Goal: Information Seeking & Learning: Learn about a topic

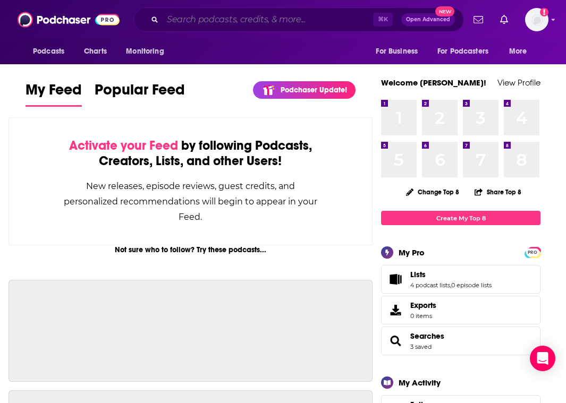
click at [198, 17] on input "Search podcasts, credits, & more..." at bounding box center [268, 19] width 210 height 17
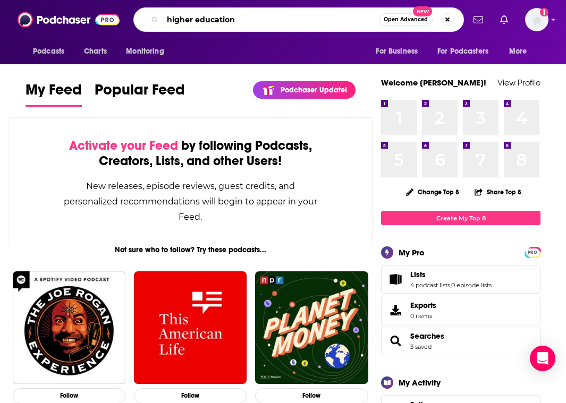
type input "higher education"
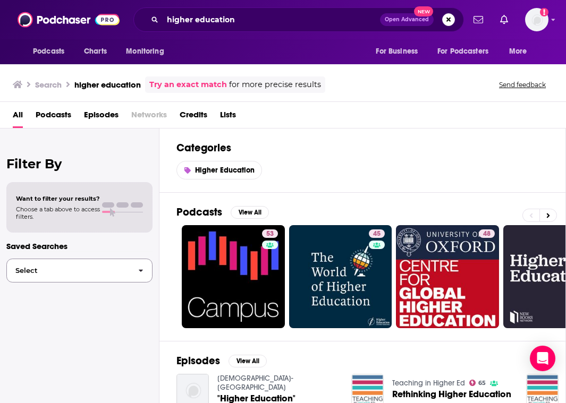
click at [44, 269] on span "Select" at bounding box center [68, 270] width 123 height 7
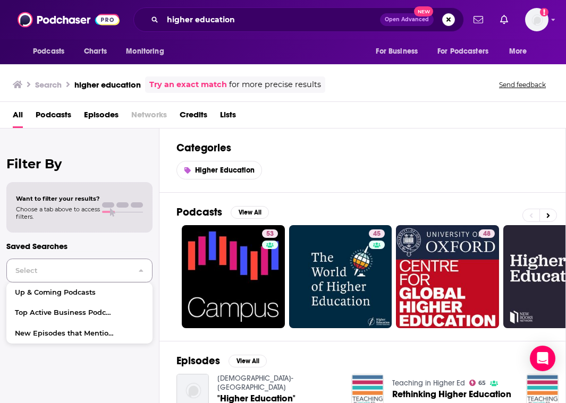
click at [46, 269] on span "Select" at bounding box center [68, 270] width 123 height 7
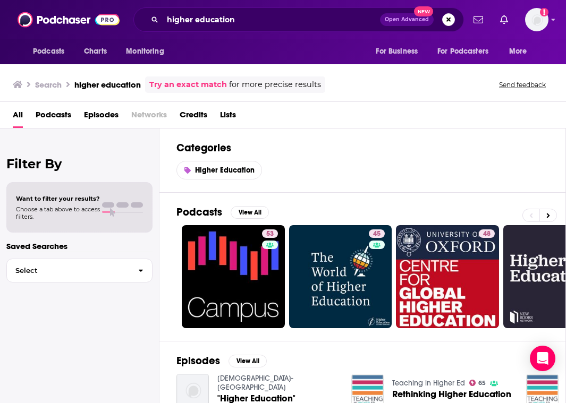
click at [62, 114] on span "Podcasts" at bounding box center [54, 117] width 36 height 22
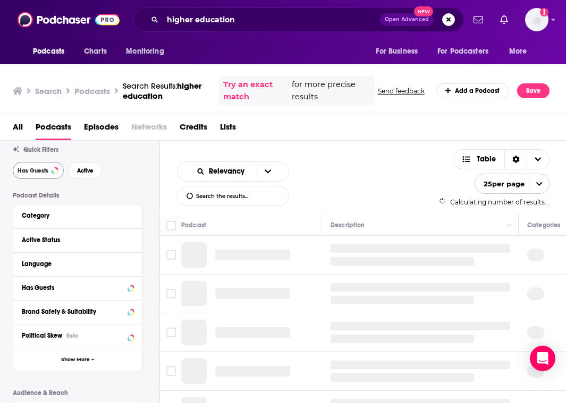
scroll to position [30, 0]
click at [52, 167] on button "Has Guests" at bounding box center [38, 171] width 51 height 17
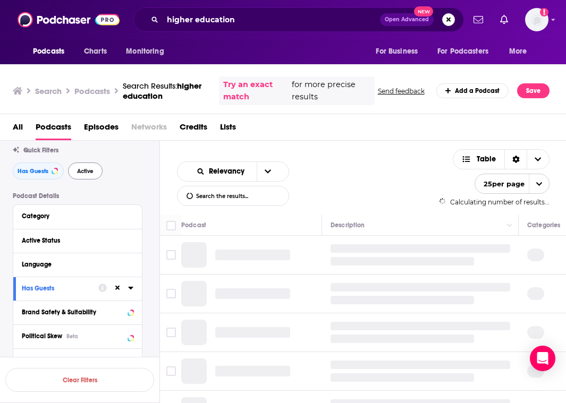
click at [87, 168] on span "Active" at bounding box center [85, 171] width 16 height 6
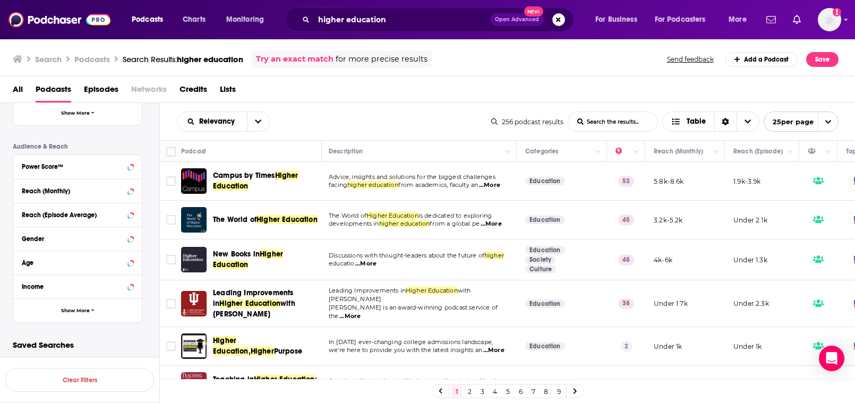
scroll to position [0, 2]
click at [172, 180] on input "Toggle select row" at bounding box center [171, 181] width 10 height 10
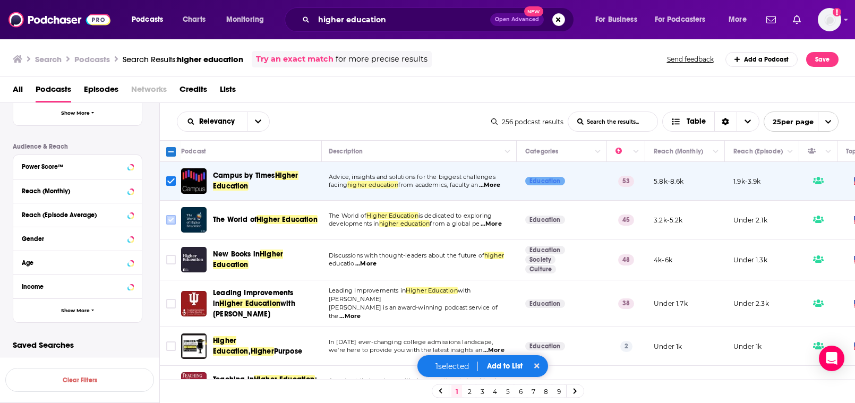
click at [171, 219] on input "Toggle select row" at bounding box center [171, 220] width 10 height 10
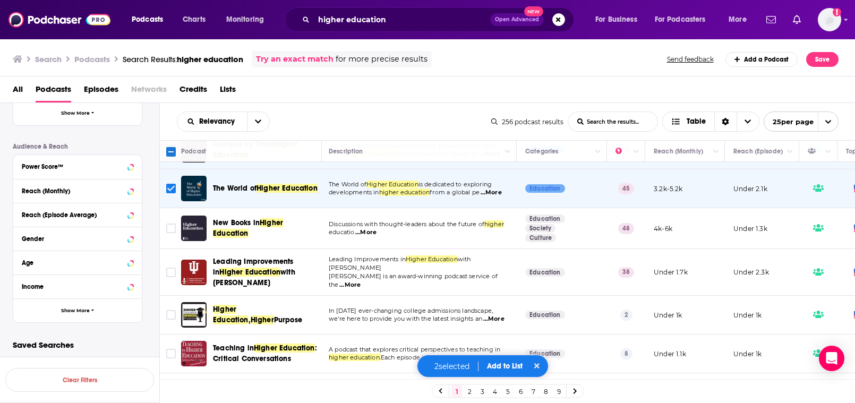
scroll to position [33, 2]
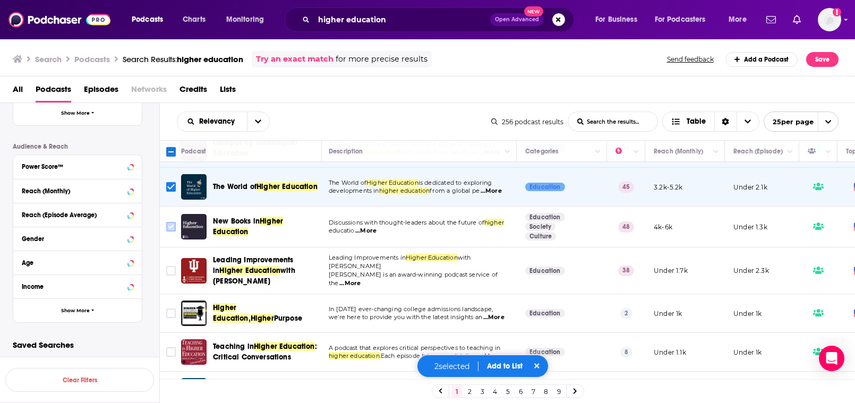
click at [172, 224] on input "Toggle select row" at bounding box center [171, 227] width 10 height 10
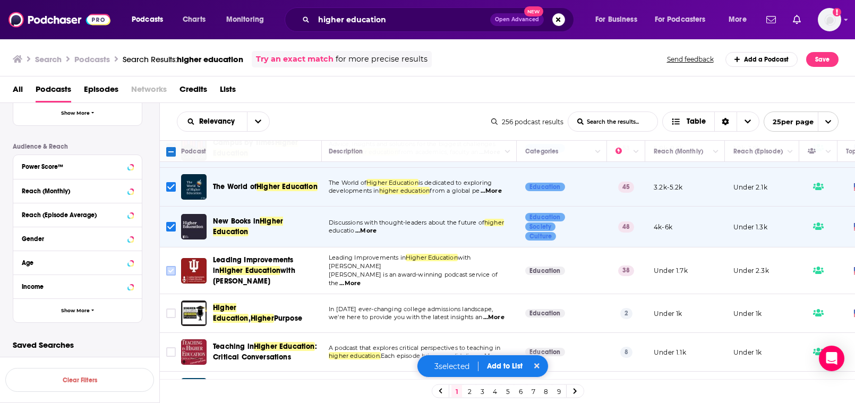
click at [175, 270] on input "Toggle select row" at bounding box center [171, 271] width 10 height 10
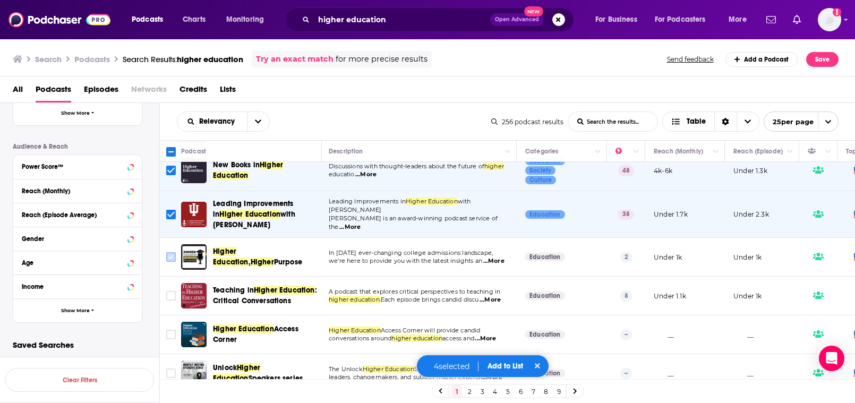
scroll to position [91, 2]
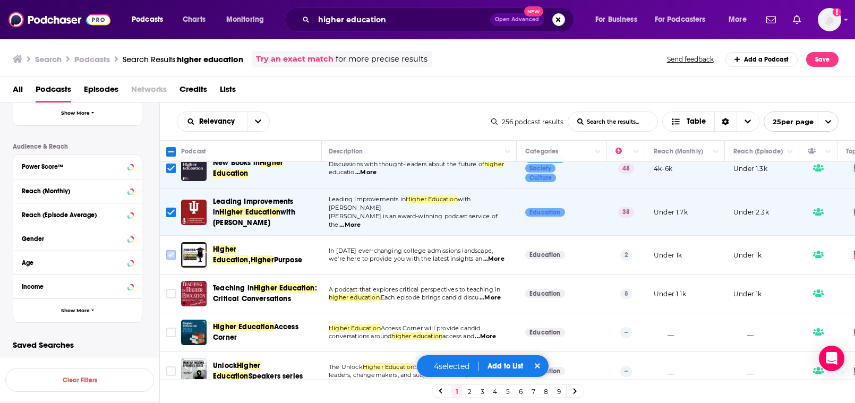
click at [170, 253] on input "Toggle select row" at bounding box center [171, 255] width 10 height 10
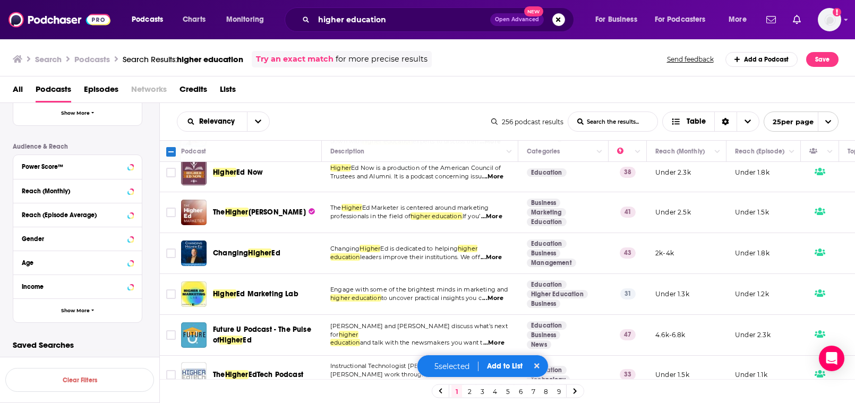
scroll to position [496, 0]
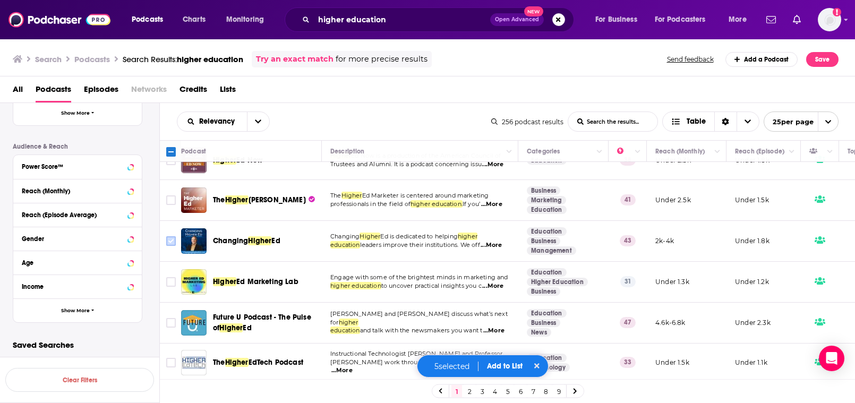
click at [172, 236] on input "Toggle select row" at bounding box center [171, 241] width 10 height 10
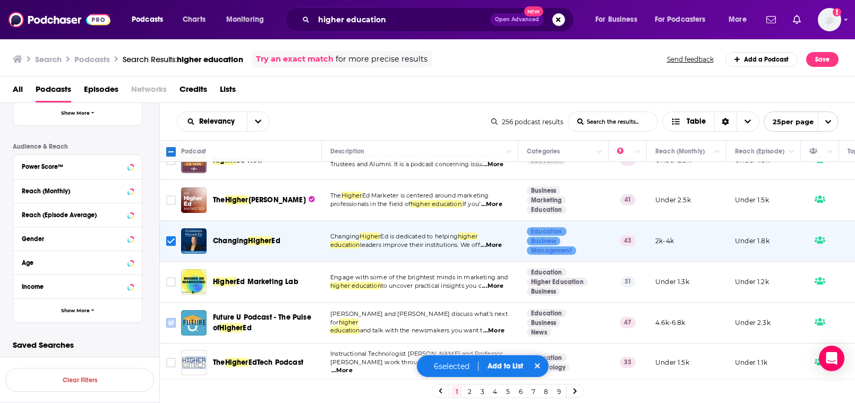
click at [174, 318] on input "Toggle select row" at bounding box center [171, 323] width 10 height 10
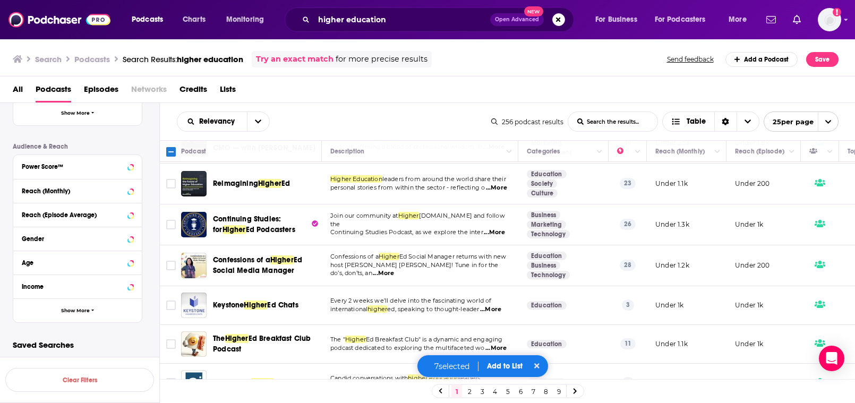
scroll to position [0, 0]
click at [496, 366] on button "Add to List" at bounding box center [505, 366] width 53 height 9
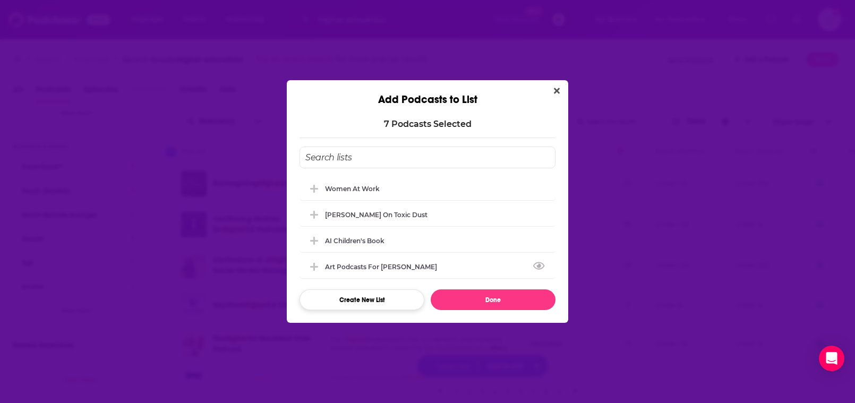
click at [364, 305] on button "Create New List" at bounding box center [362, 299] width 125 height 21
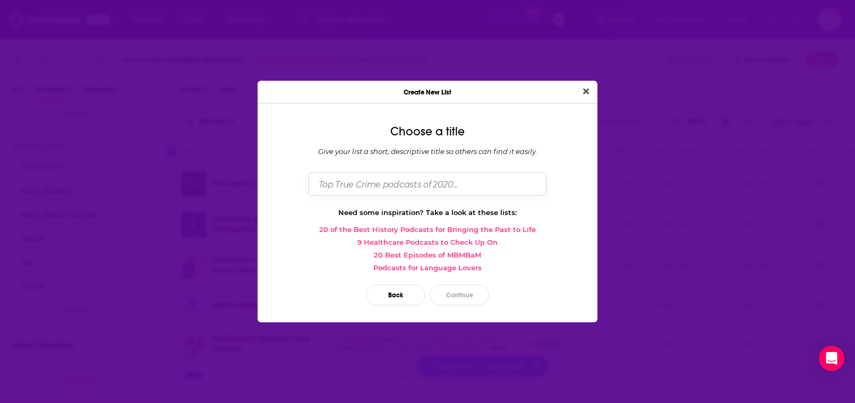
click at [393, 182] on input "Dialog" at bounding box center [428, 184] width 238 height 23
type input "Muma Book"
type input "Presidnet"
type input "University President Book Release"
click at [459, 295] on button "Continue" at bounding box center [459, 295] width 59 height 21
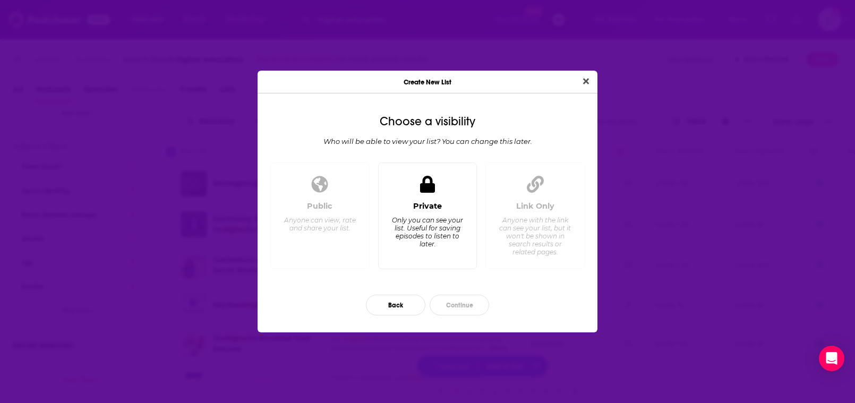
click at [436, 226] on div "Only you can see your list. Useful for saving episodes to listen to later." at bounding box center [427, 232] width 73 height 32
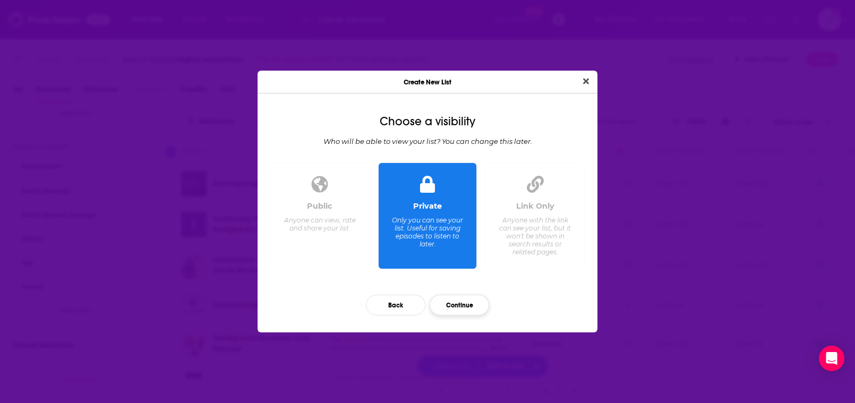
click at [470, 303] on button "Continue" at bounding box center [459, 305] width 59 height 21
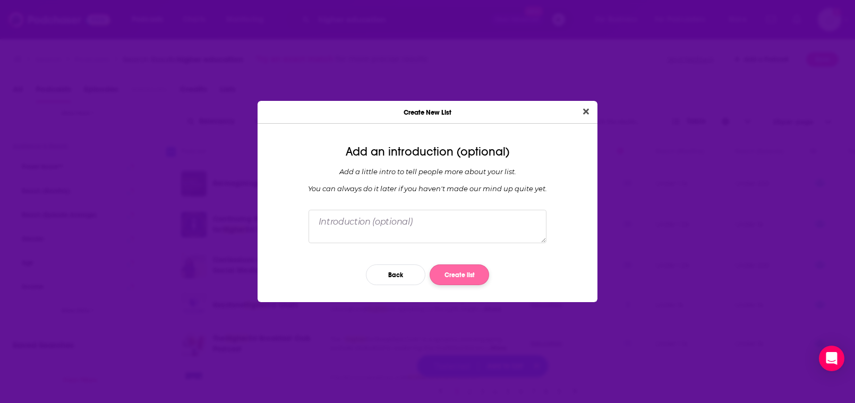
click at [458, 276] on button "Create list" at bounding box center [459, 275] width 59 height 21
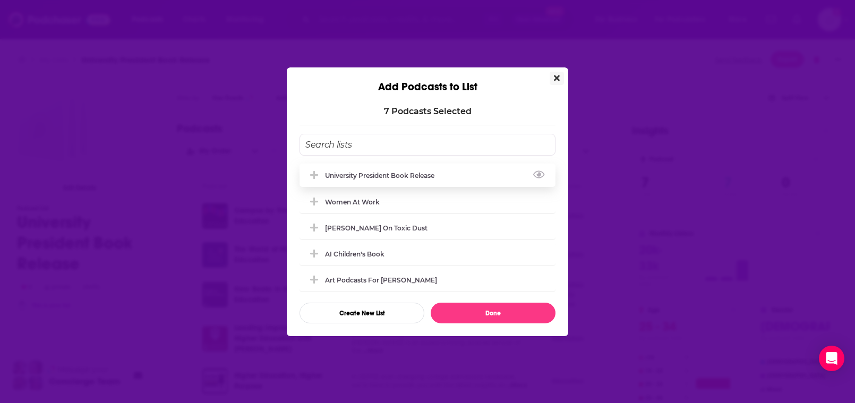
click at [417, 175] on div "University President Book Release" at bounding box center [383, 176] width 116 height 8
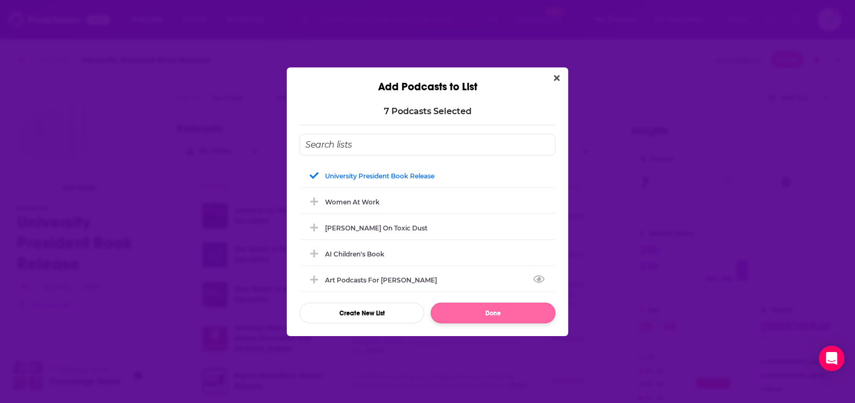
click at [524, 320] on button "Done" at bounding box center [493, 313] width 125 height 21
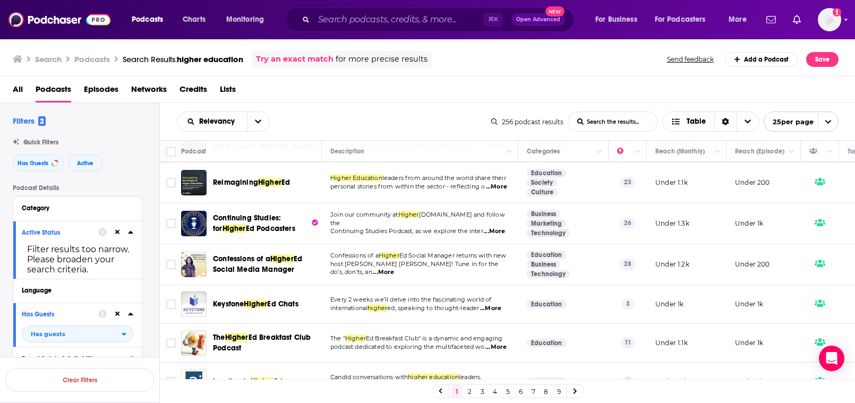
scroll to position [803, 0]
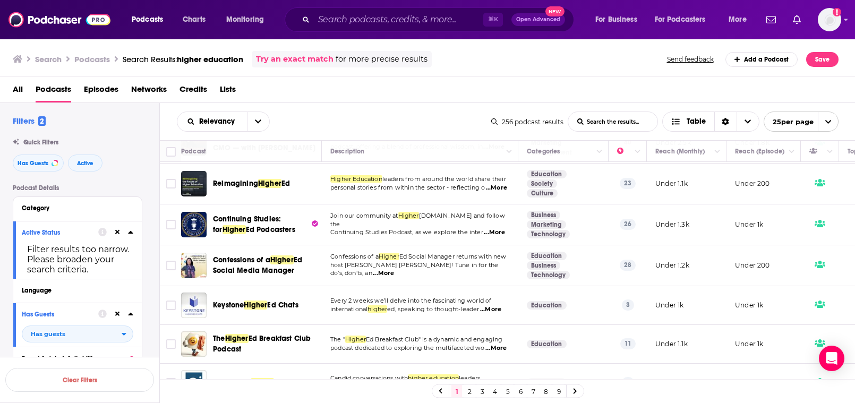
click at [471, 390] on link "2" at bounding box center [469, 391] width 11 height 13
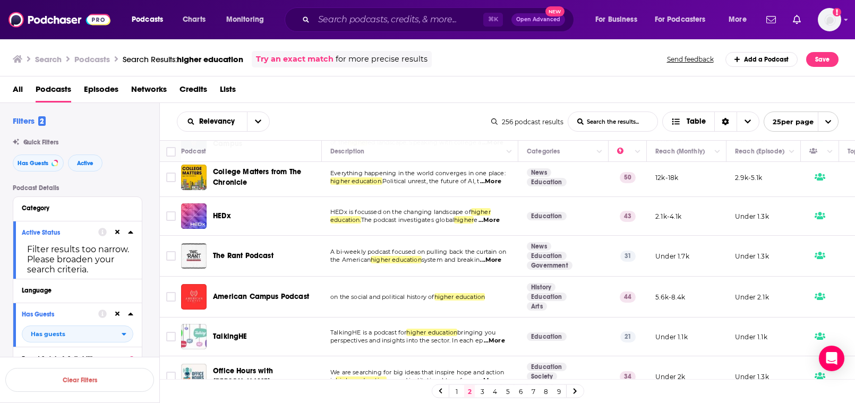
scroll to position [709, 1]
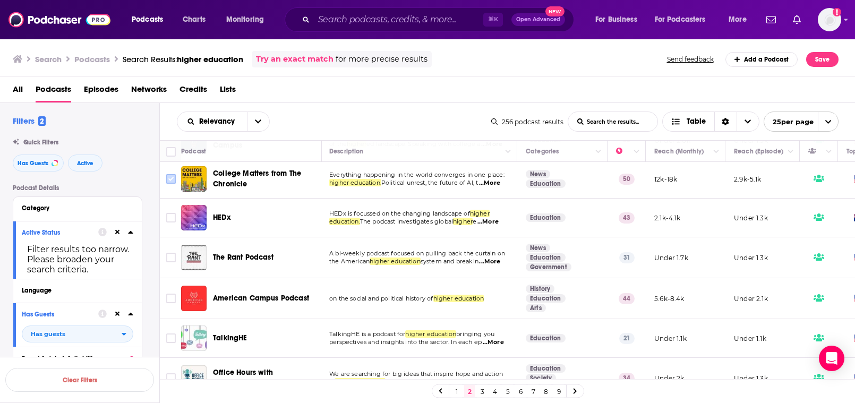
click at [171, 184] on input "Toggle select row" at bounding box center [171, 179] width 10 height 10
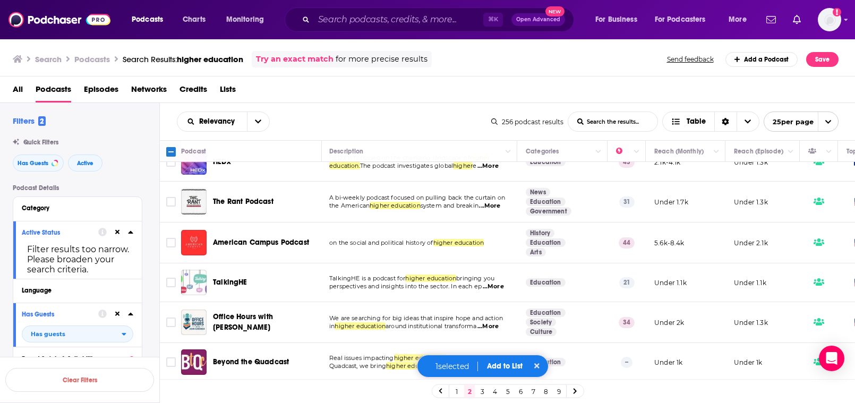
scroll to position [0, 0]
click at [482, 393] on link "3" at bounding box center [482, 391] width 11 height 13
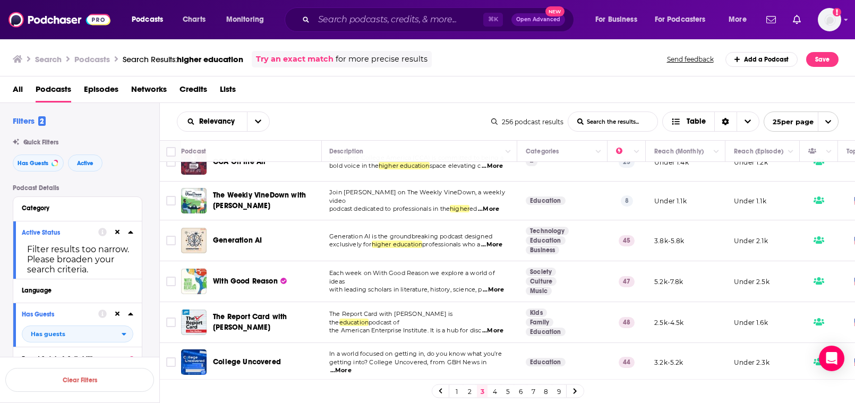
click at [497, 390] on link "4" at bounding box center [495, 391] width 11 height 13
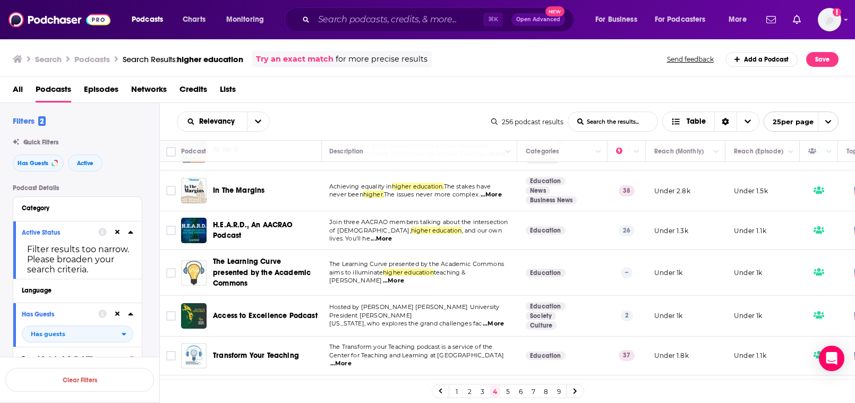
scroll to position [316, 1]
click at [502, 195] on span "...More" at bounding box center [491, 194] width 21 height 8
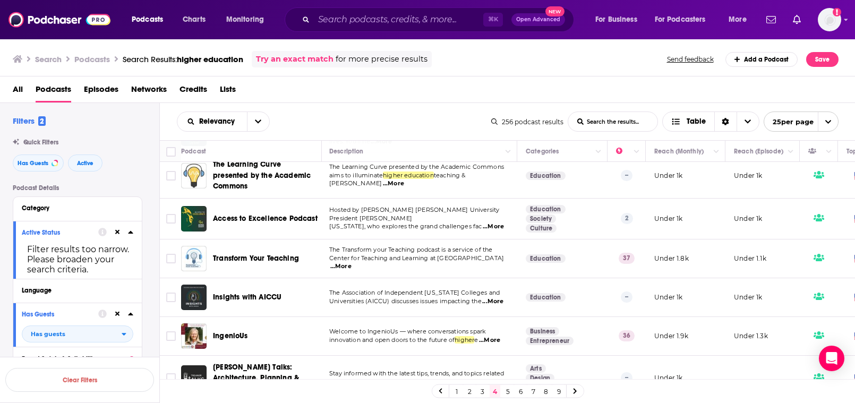
click at [425, 244] on td "The Transform your Teaching podcast is a service of the Center for Teaching and…" at bounding box center [419, 259] width 197 height 39
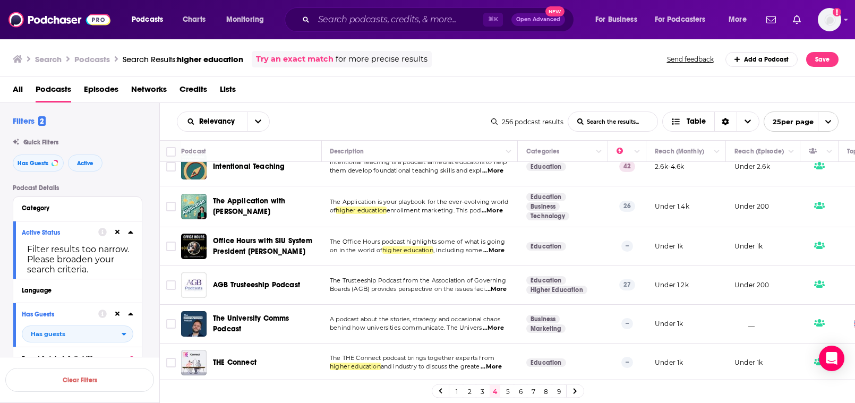
scroll to position [0, 0]
click at [495, 329] on span "...More" at bounding box center [493, 328] width 21 height 8
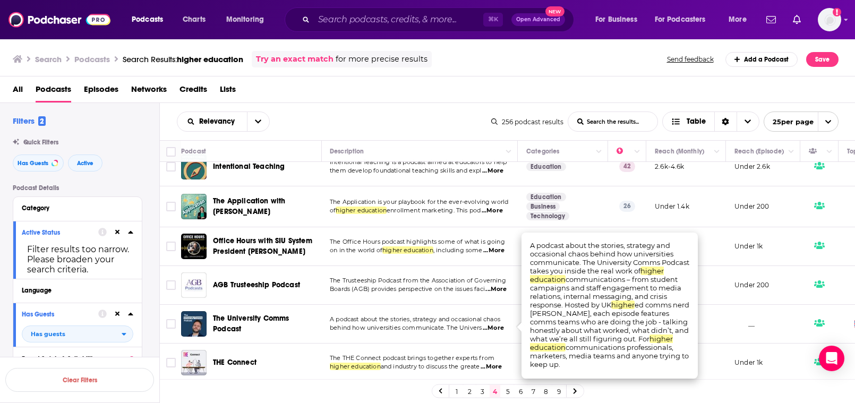
click at [495, 329] on span "...More" at bounding box center [493, 328] width 21 height 8
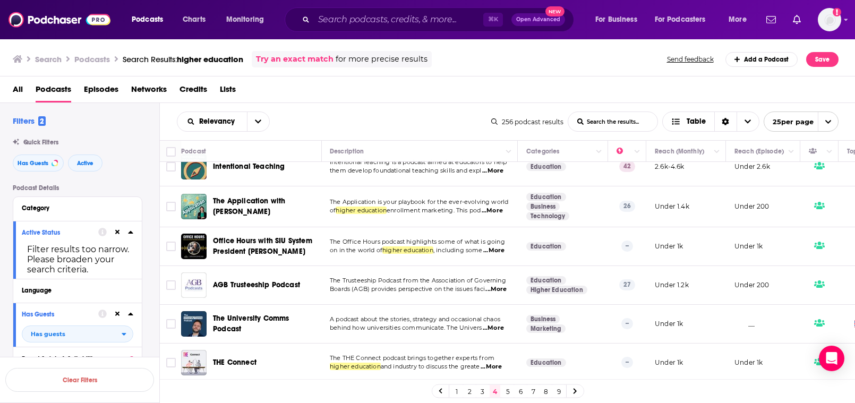
click at [502, 366] on span "...More" at bounding box center [491, 367] width 21 height 8
click at [171, 364] on input "Toggle select row" at bounding box center [171, 363] width 10 height 10
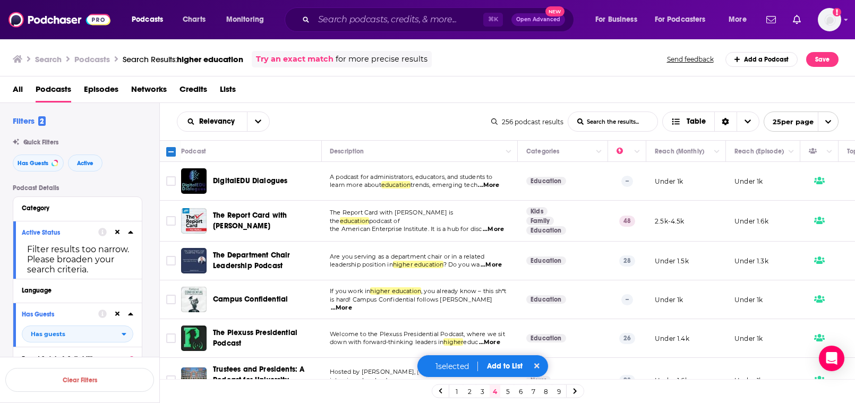
scroll to position [0, 1]
click at [352, 311] on span "...More" at bounding box center [341, 308] width 21 height 8
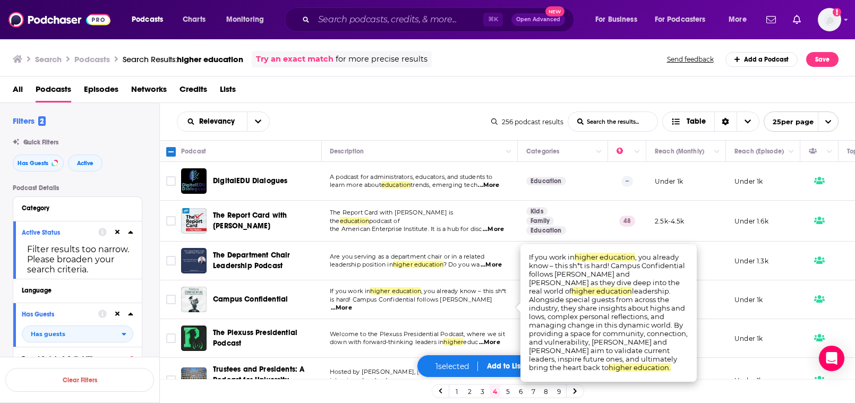
click at [352, 311] on span "...More" at bounding box center [341, 308] width 21 height 8
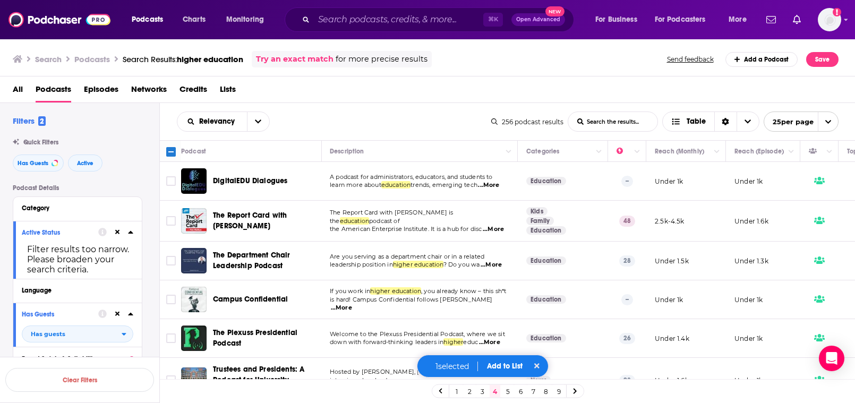
click at [505, 360] on div "1 selected Add to List" at bounding box center [483, 366] width 132 height 23
click at [505, 369] on button "Add to List" at bounding box center [505, 366] width 53 height 9
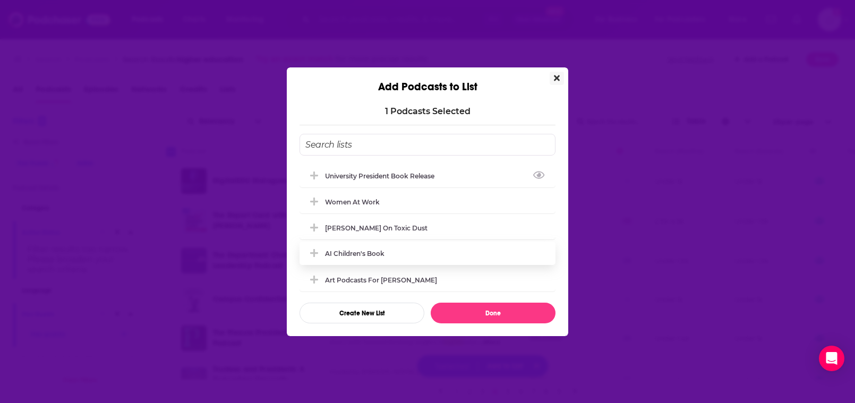
drag, startPoint x: 403, startPoint y: 175, endPoint x: 463, endPoint y: 262, distance: 105.0
click at [404, 175] on div "University President Book Release" at bounding box center [383, 176] width 116 height 8
click at [510, 319] on button "Done" at bounding box center [493, 313] width 125 height 21
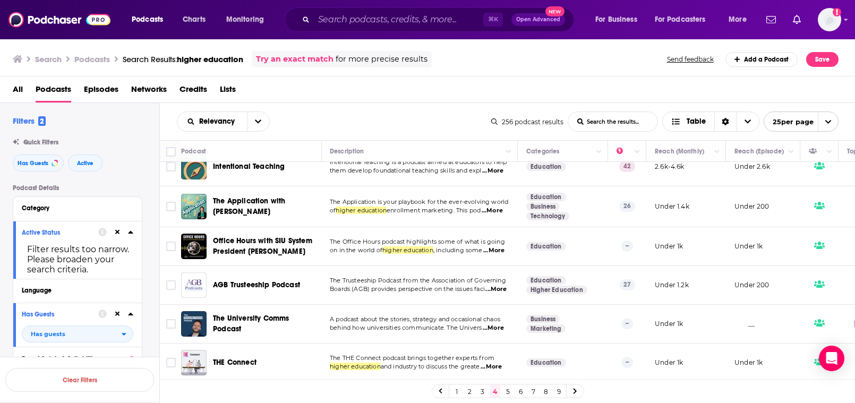
scroll to position [786, 1]
click at [484, 391] on link "3" at bounding box center [482, 391] width 11 height 13
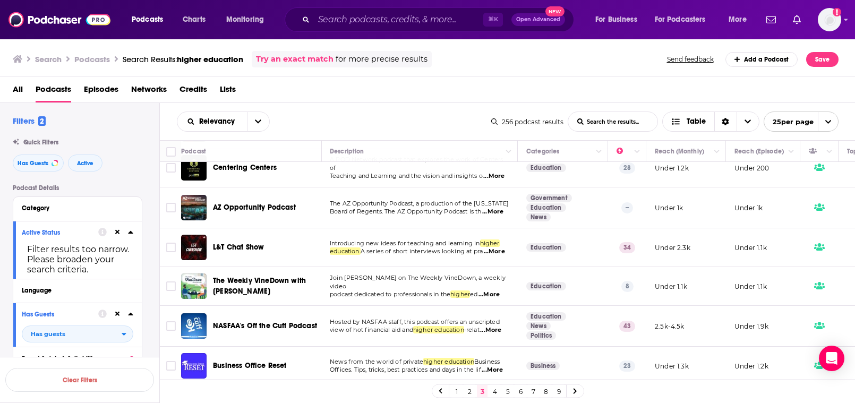
scroll to position [534, 1]
click at [501, 335] on span "...More" at bounding box center [490, 331] width 21 height 8
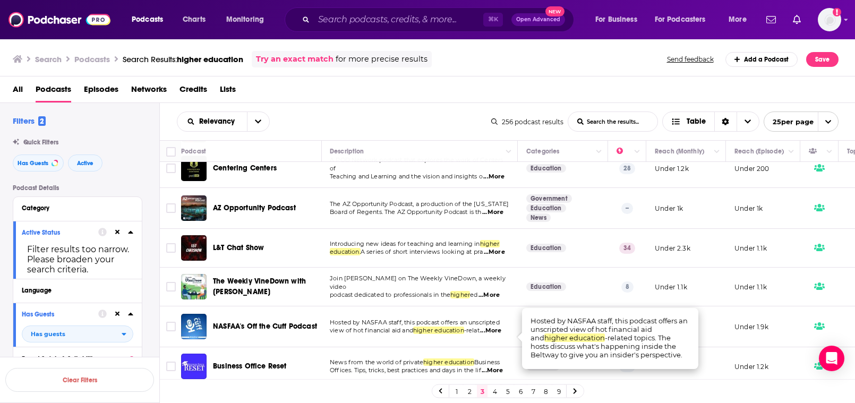
click at [501, 335] on span "...More" at bounding box center [490, 331] width 21 height 8
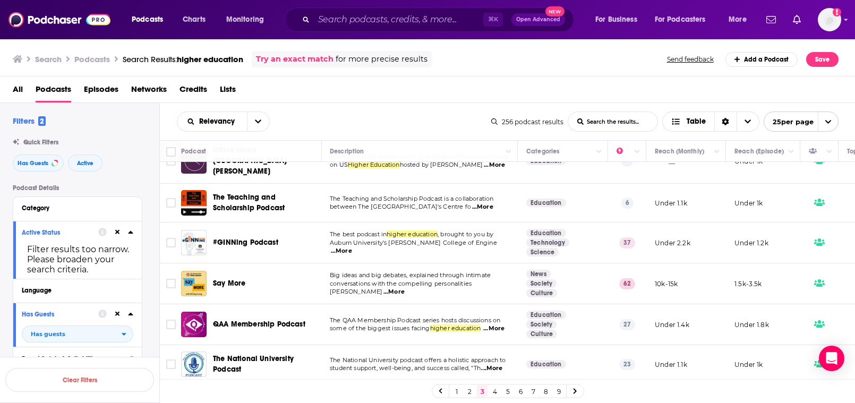
scroll to position [103, 1]
click at [471, 392] on link "2" at bounding box center [469, 391] width 11 height 13
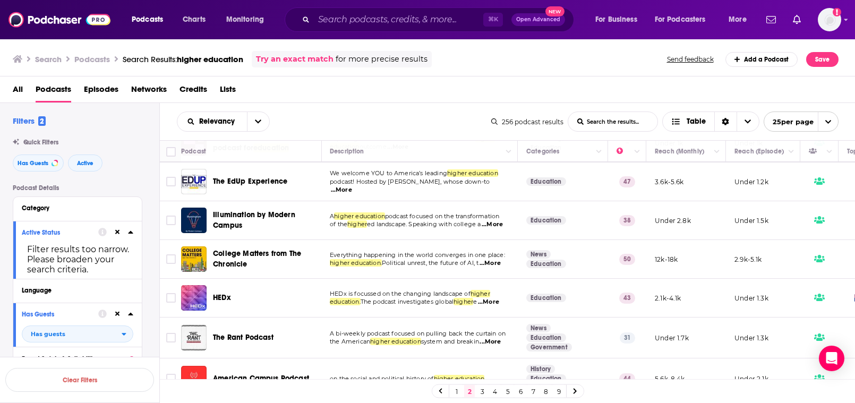
scroll to position [629, 1]
click at [170, 263] on input "Toggle select row" at bounding box center [171, 259] width 10 height 10
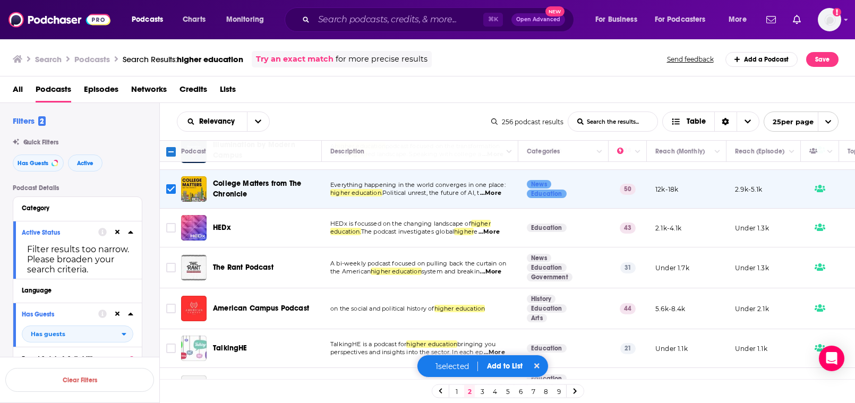
scroll to position [704, 0]
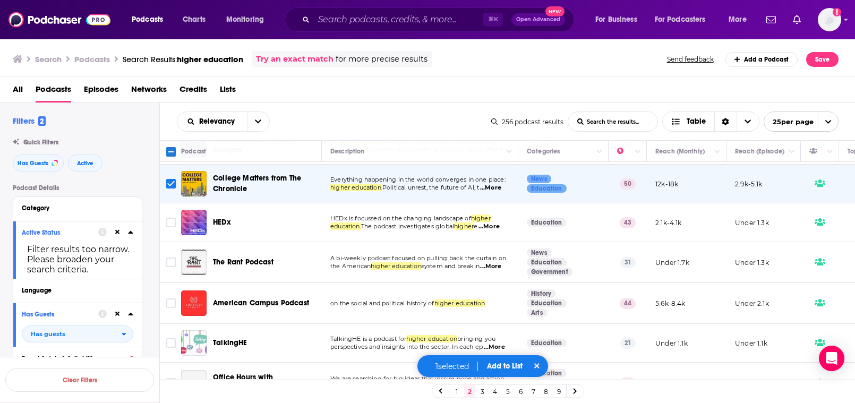
click at [500, 231] on span "...More" at bounding box center [489, 227] width 21 height 8
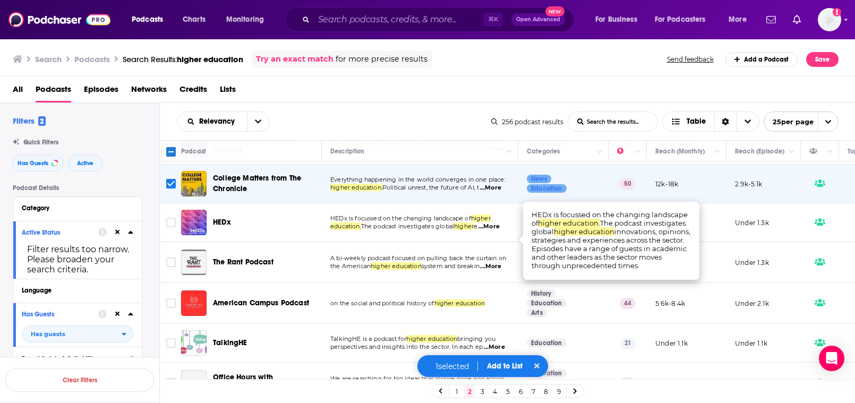
click at [500, 231] on span "...More" at bounding box center [489, 227] width 21 height 8
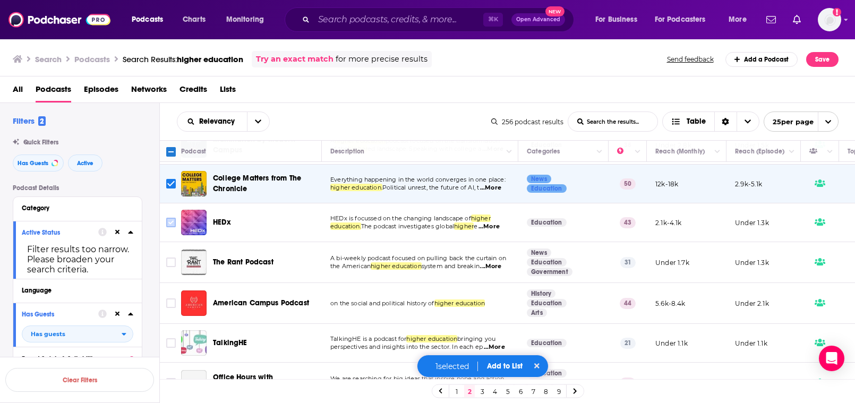
click at [172, 227] on input "Toggle select row" at bounding box center [171, 223] width 10 height 10
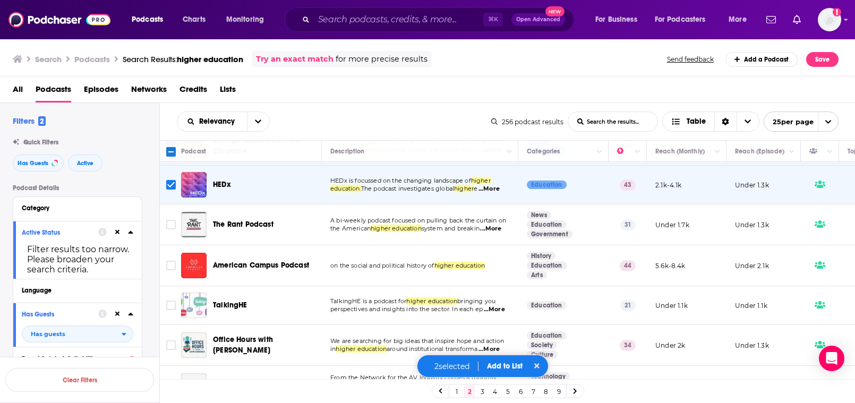
scroll to position [693, 0]
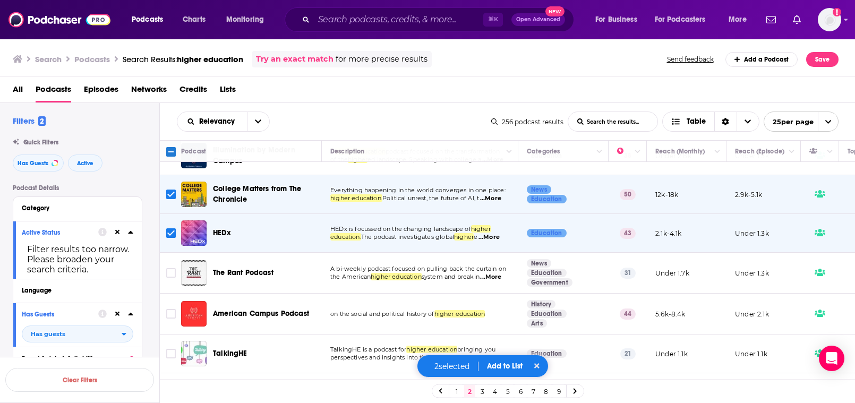
click at [510, 365] on button "Add to List" at bounding box center [505, 366] width 53 height 9
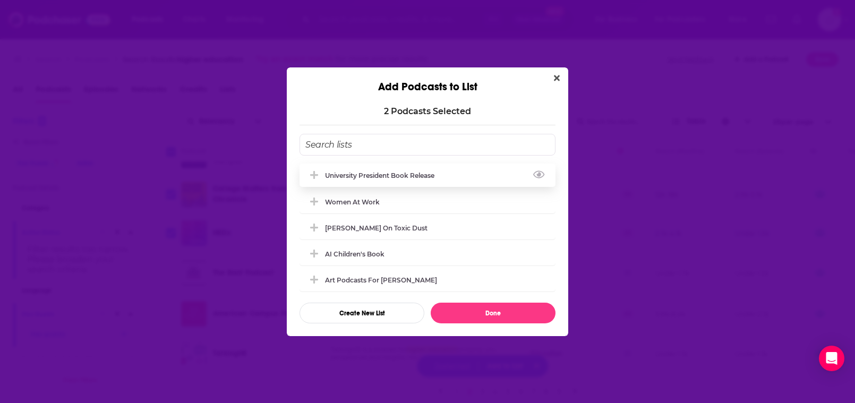
click at [354, 176] on div "University President Book Release" at bounding box center [383, 176] width 116 height 8
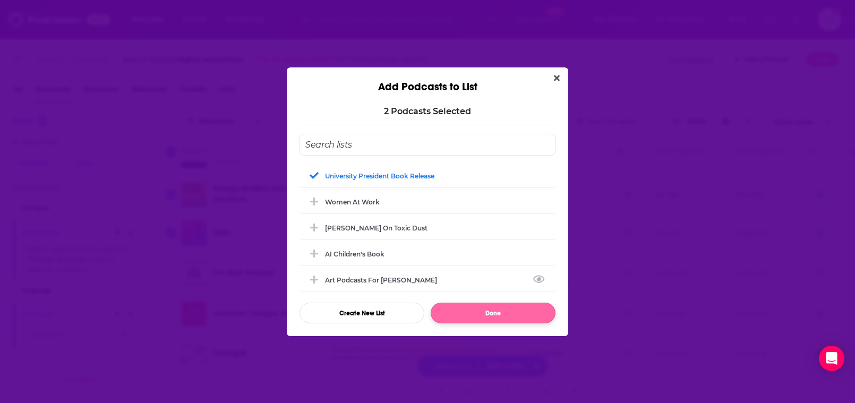
click at [505, 317] on button "Done" at bounding box center [493, 313] width 125 height 21
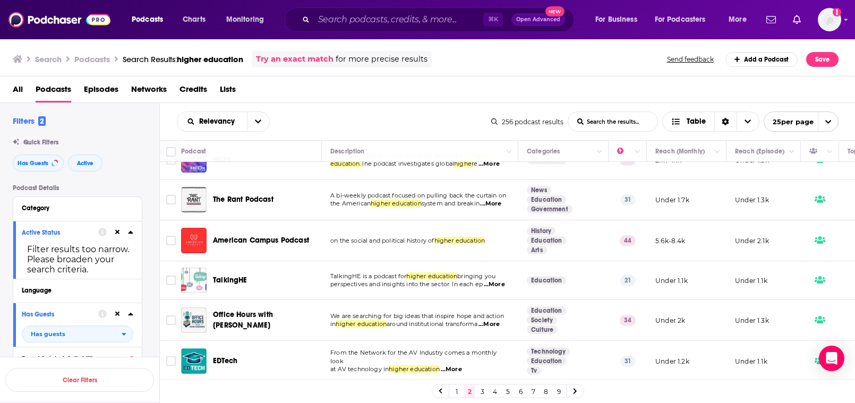
scroll to position [779, 0]
click at [497, 323] on span "...More" at bounding box center [489, 324] width 21 height 8
click at [169, 317] on input "Toggle select row" at bounding box center [171, 321] width 10 height 10
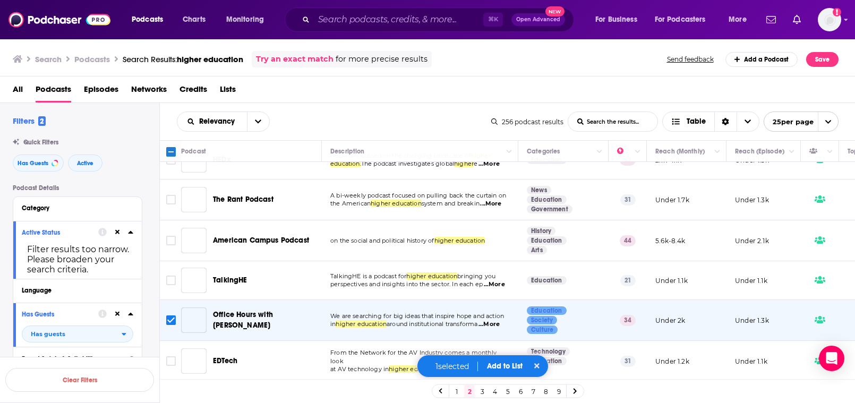
scroll to position [766, 0]
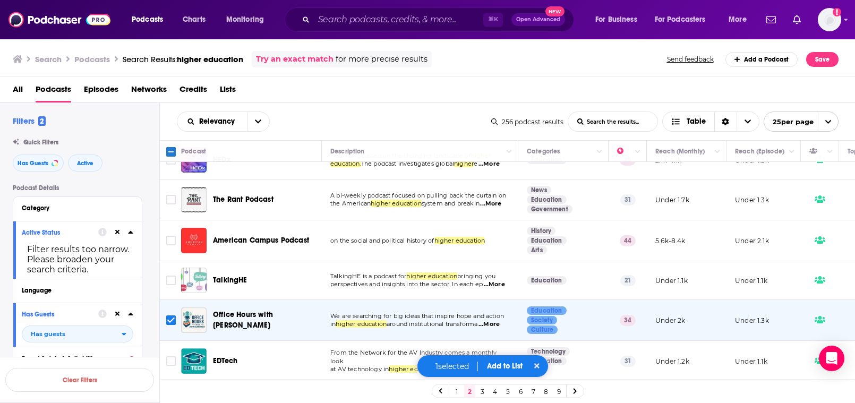
click at [511, 368] on button "Add to List" at bounding box center [505, 366] width 53 height 9
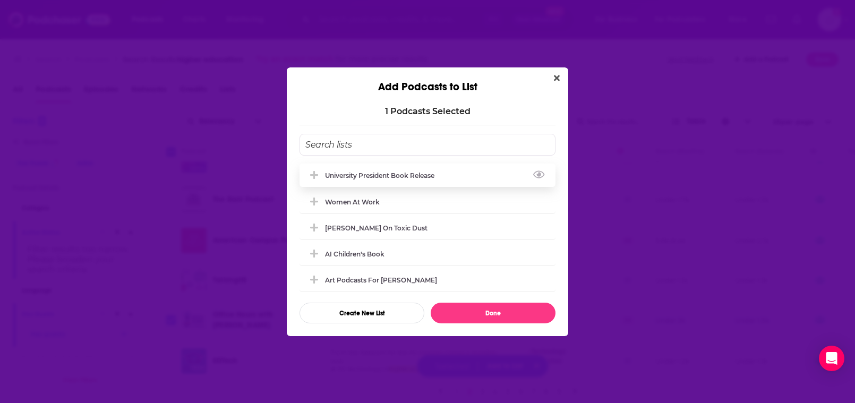
click at [355, 172] on div "University President Book Release" at bounding box center [383, 176] width 116 height 8
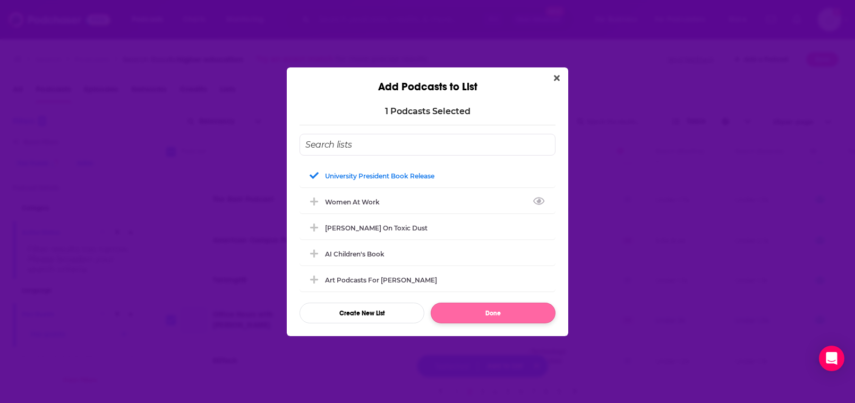
click at [486, 314] on button "Done" at bounding box center [493, 313] width 125 height 21
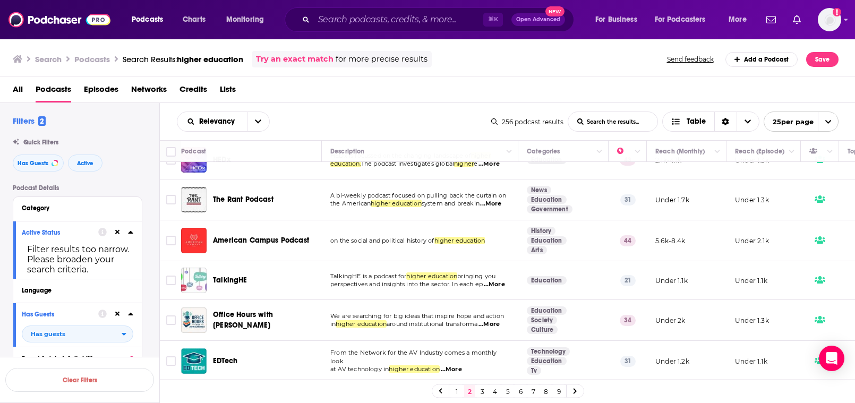
click at [20, 91] on span "All" at bounding box center [18, 92] width 10 height 22
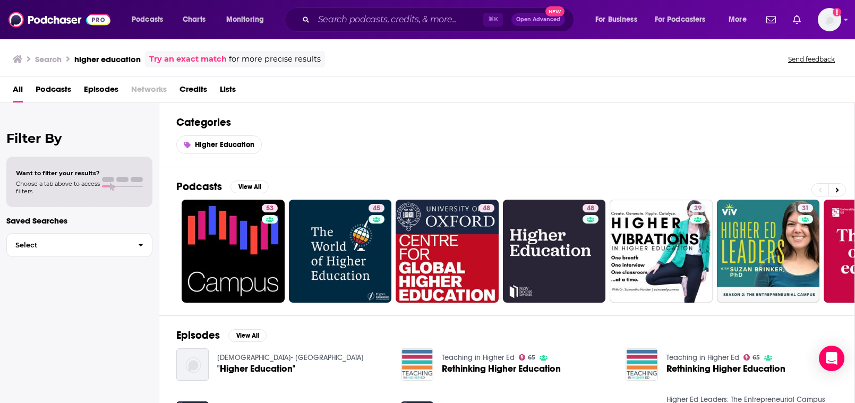
click at [229, 95] on span "Lists" at bounding box center [228, 92] width 16 height 22
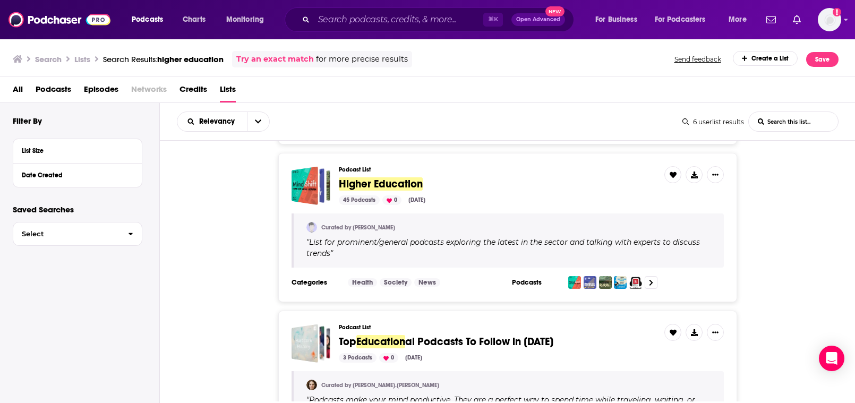
scroll to position [143, 0]
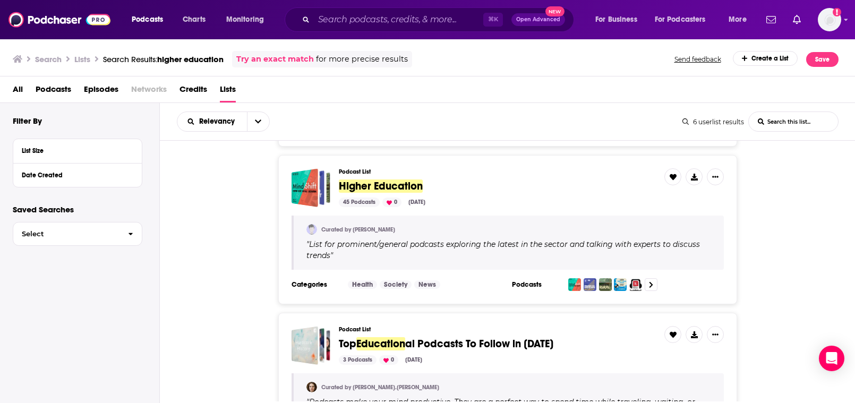
click at [364, 189] on span "Higher Education" at bounding box center [381, 186] width 84 height 13
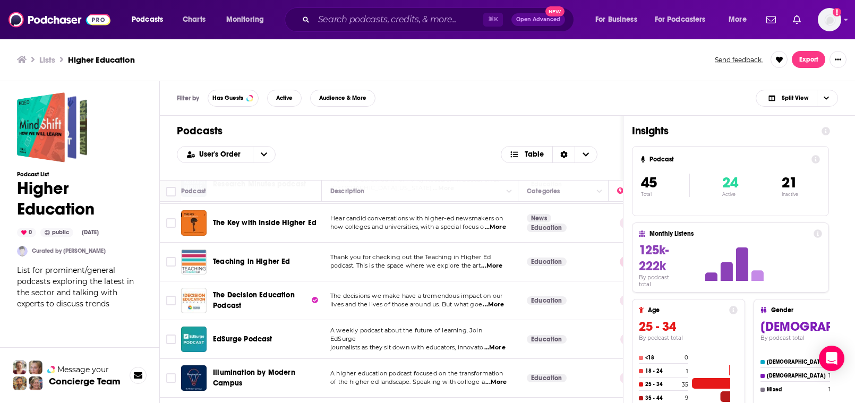
scroll to position [317, 1]
click at [500, 224] on span "...More" at bounding box center [494, 227] width 21 height 8
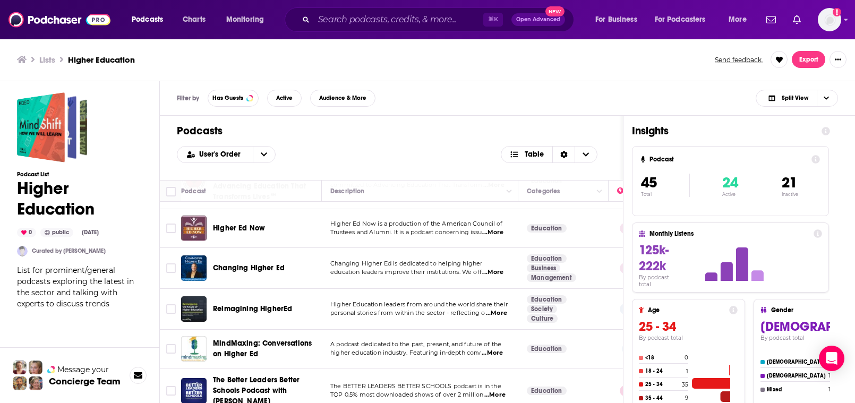
scroll to position [1379, 0]
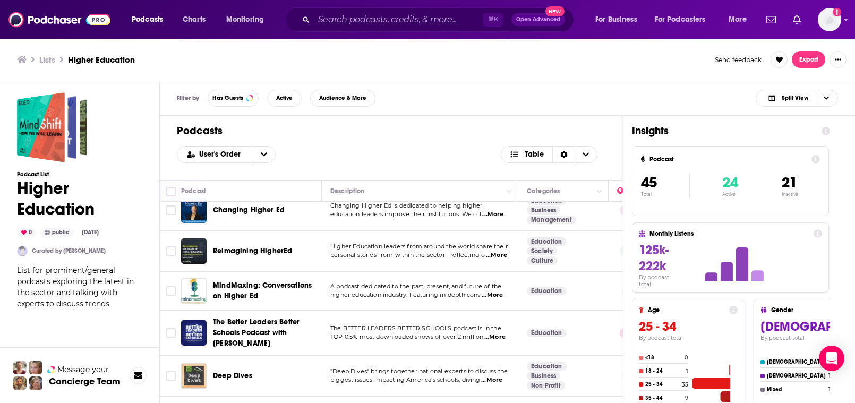
click at [498, 219] on span "...More" at bounding box center [492, 214] width 21 height 8
click at [270, 215] on span "Changing Higher Ed" at bounding box center [249, 210] width 72 height 9
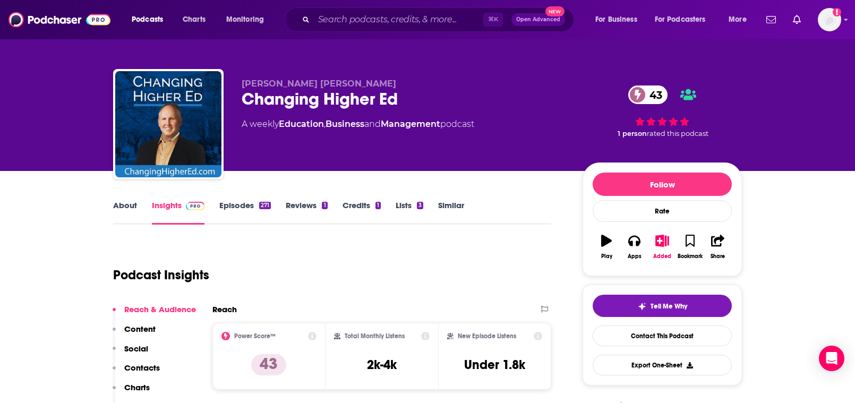
scroll to position [3, 1]
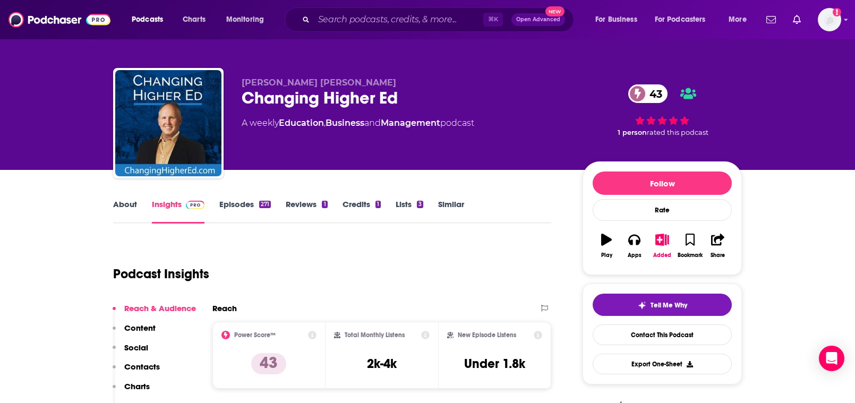
click at [565, 245] on icon "button" at bounding box center [661, 240] width 13 height 12
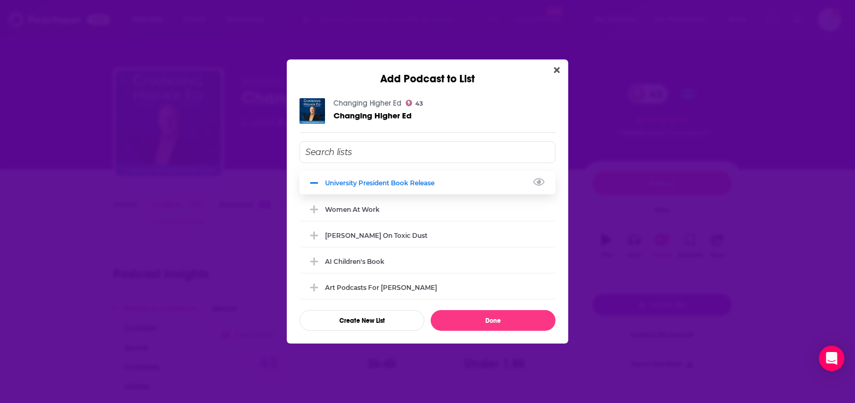
click at [419, 185] on div "University President Book Release" at bounding box center [428, 182] width 256 height 23
click at [419, 183] on div "University President Book Release" at bounding box center [383, 183] width 116 height 8
click at [553, 65] on button "Close" at bounding box center [557, 70] width 14 height 13
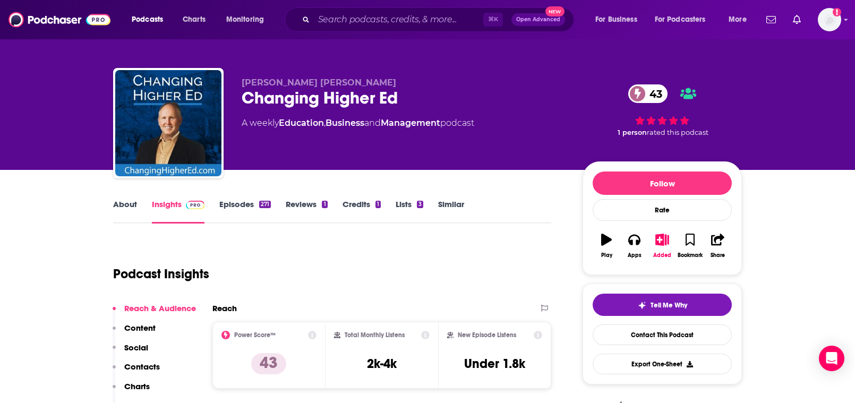
scroll to position [3, 0]
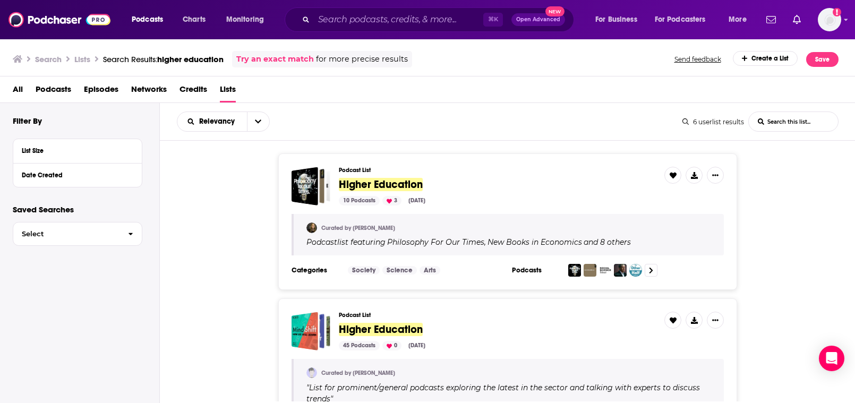
click at [409, 233] on div "Curated by Jessica McQueen" at bounding box center [508, 228] width 405 height 11
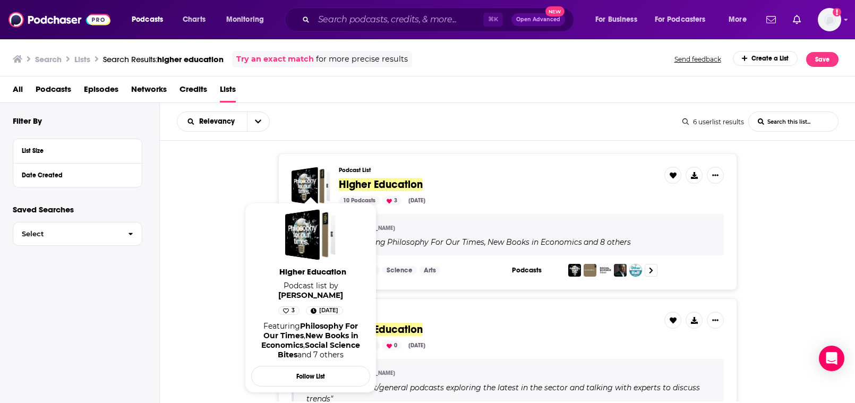
click at [305, 184] on div "Higher Education" at bounding box center [305, 186] width 27 height 39
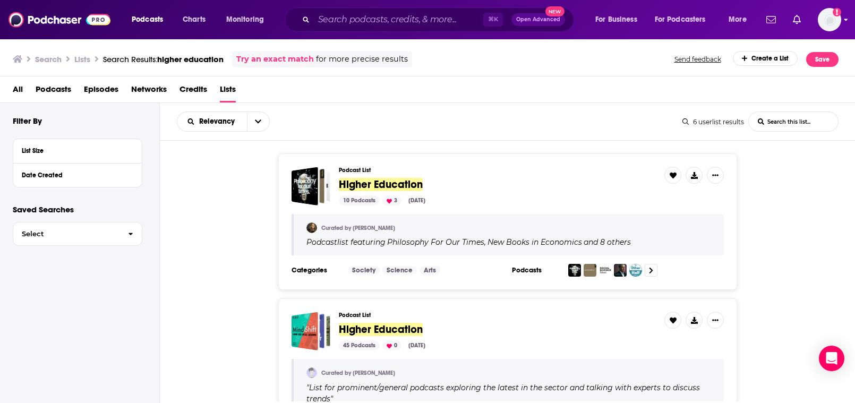
click at [565, 21] on img "Logged in as maggielindenberg" at bounding box center [829, 19] width 23 height 23
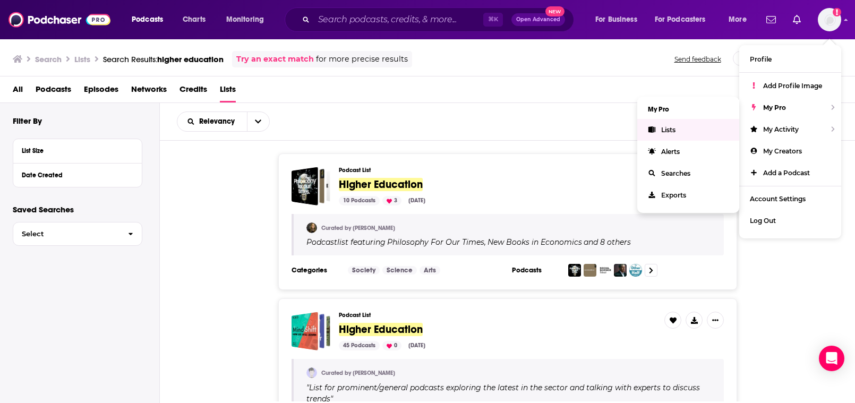
click at [565, 127] on span "Lists" at bounding box center [668, 130] width 14 height 8
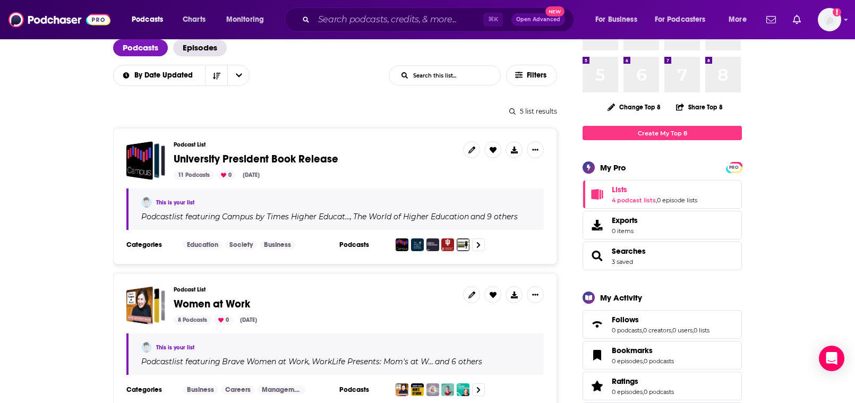
scroll to position [72, 0]
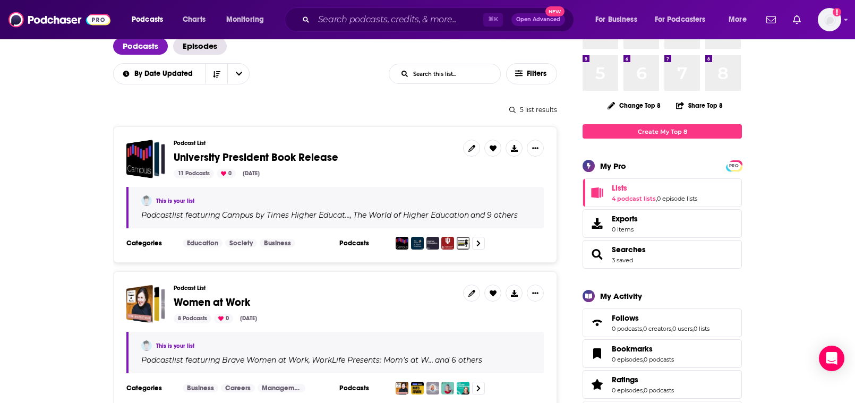
click at [261, 160] on span "University President Book Release" at bounding box center [256, 157] width 165 height 13
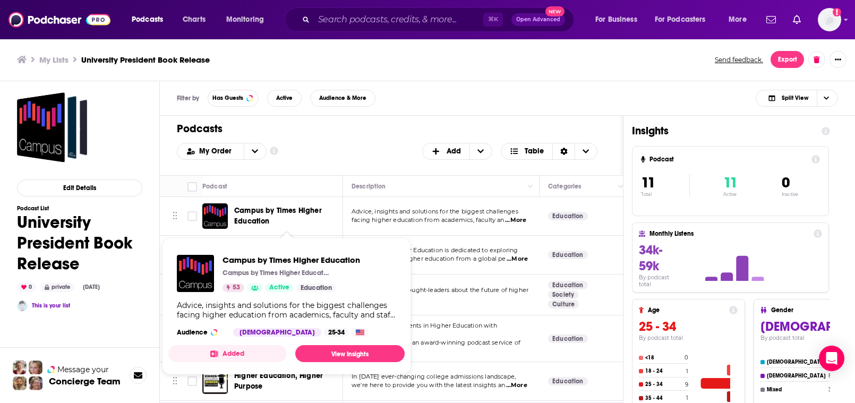
click at [262, 213] on span "Campus by Times Higher Education" at bounding box center [278, 216] width 88 height 20
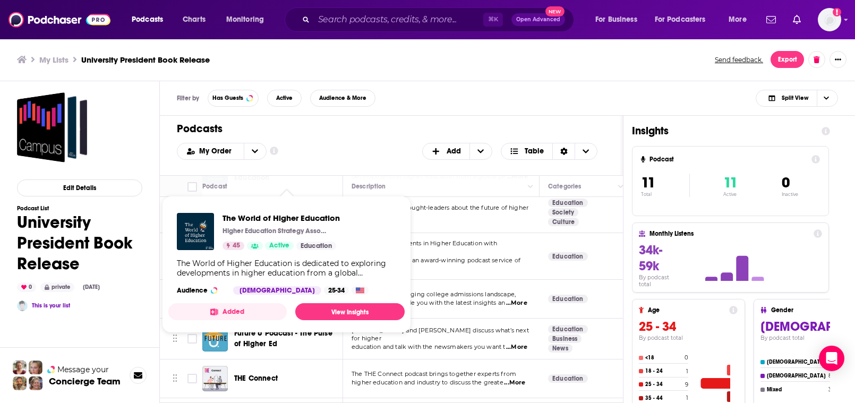
scroll to position [83, 0]
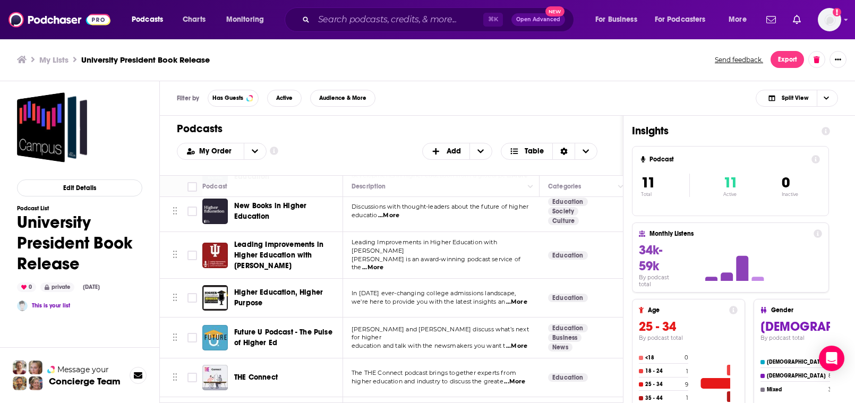
click at [511, 276] on td "Leading Improvements in Higher Education with Stephen Hundley is an award-winni…" at bounding box center [441, 255] width 197 height 47
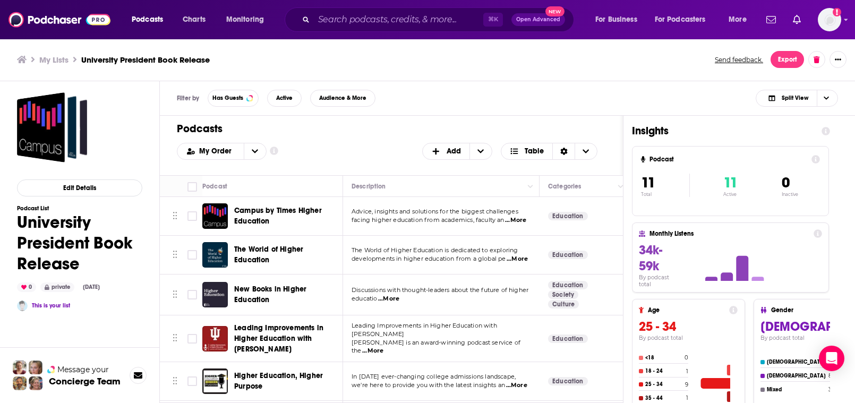
scroll to position [0, 0]
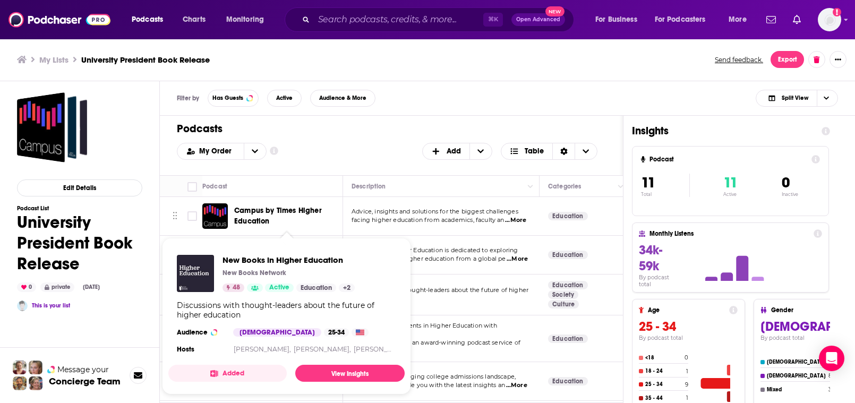
click at [251, 288] on icon "Show Podcast Details" at bounding box center [254, 288] width 7 height 6
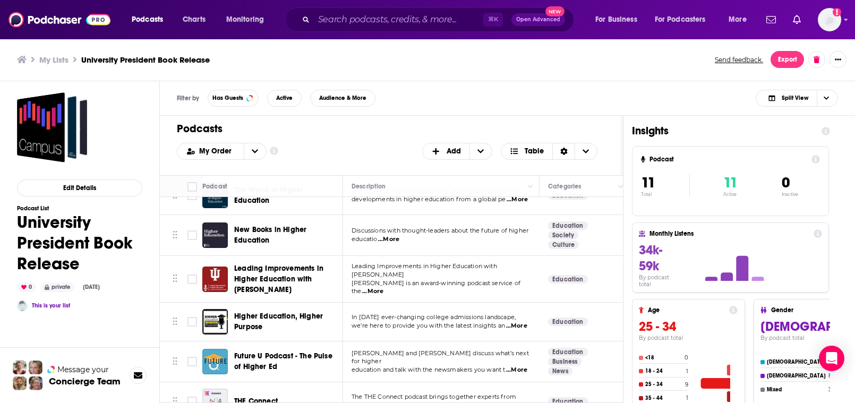
scroll to position [61, 0]
click at [246, 277] on span "Leading Improvements in Higher Education with [PERSON_NAME]" at bounding box center [278, 278] width 89 height 30
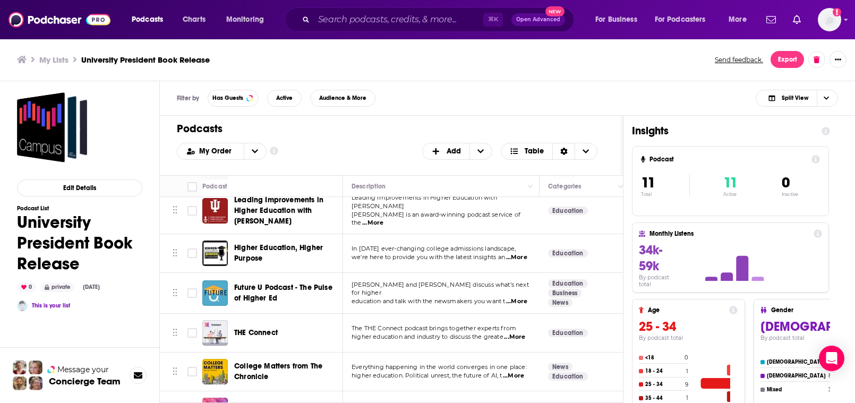
scroll to position [129, 0]
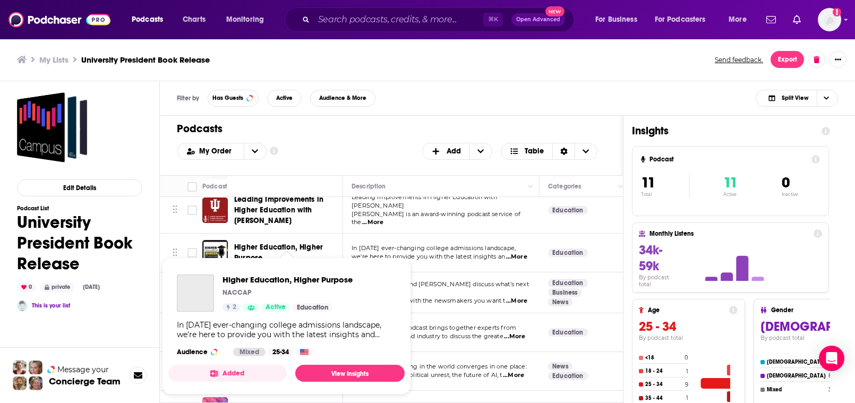
click at [303, 245] on span "Higher Education, Higher Purpose" at bounding box center [278, 253] width 89 height 20
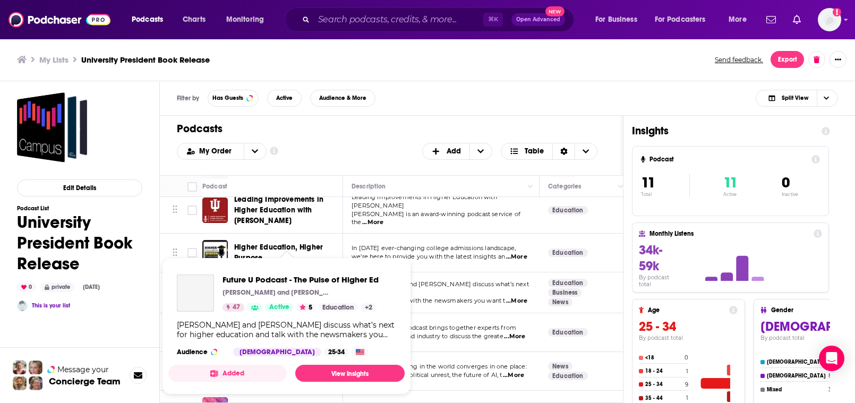
click at [316, 287] on div "Future U Podcast - The Pulse of Higher Ed Jeff Selingo and Michael Horn 47 Acti…" at bounding box center [301, 293] width 156 height 37
drag, startPoint x: 287, startPoint y: 285, endPoint x: 370, endPoint y: 289, distance: 83.0
click at [287, 285] on div "Podcasts Charts Monitoring ⌘ K Open Advanced New For Business For Podcasters Mo…" at bounding box center [427, 201] width 855 height 403
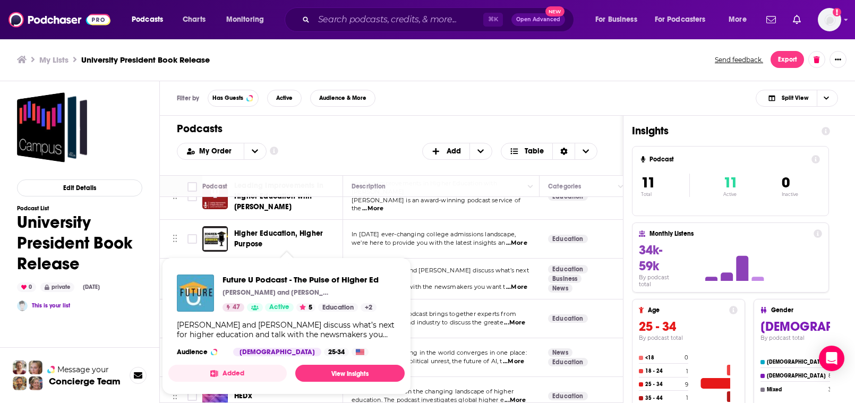
scroll to position [167, 0]
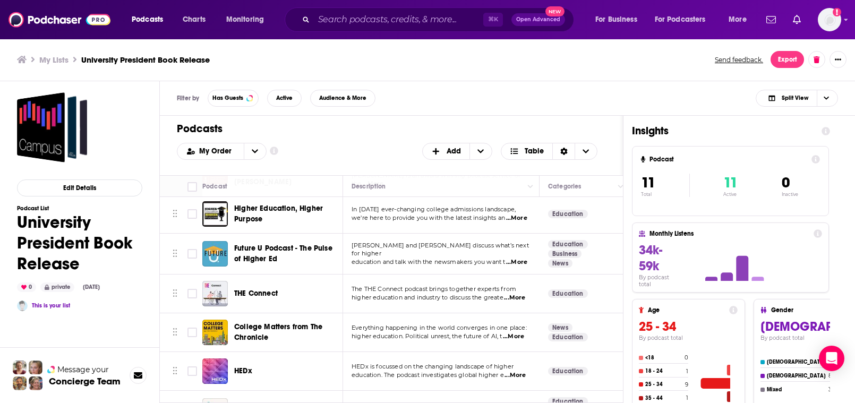
click at [362, 1] on div "Podcasts Charts Monitoring ⌘ K Open Advanced New For Business For Podcasters Mo…" at bounding box center [427, 19] width 855 height 39
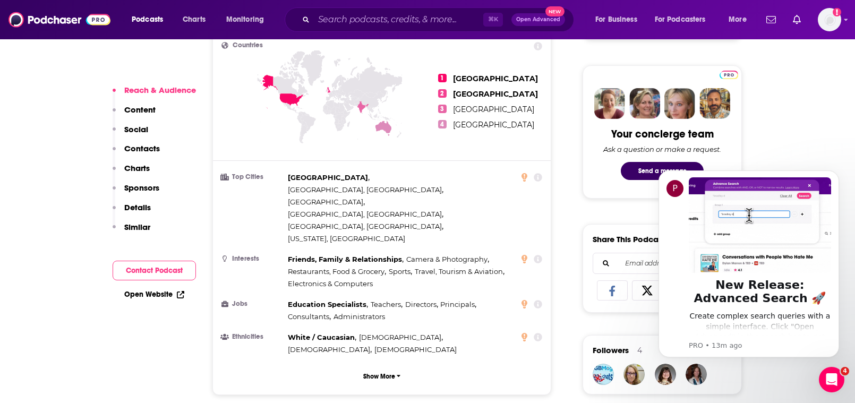
scroll to position [491, 0]
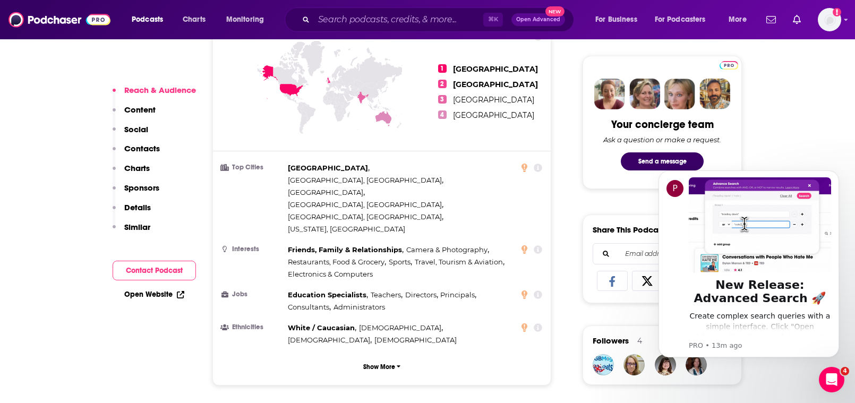
click at [128, 110] on p "Content" at bounding box center [139, 110] width 31 height 10
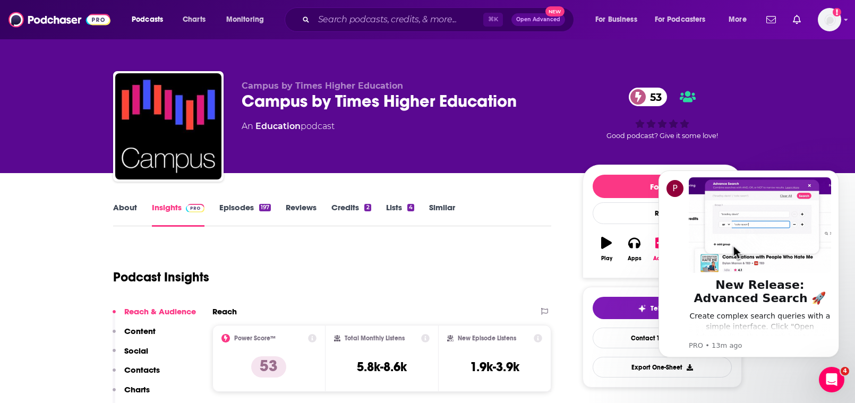
scroll to position [0, 0]
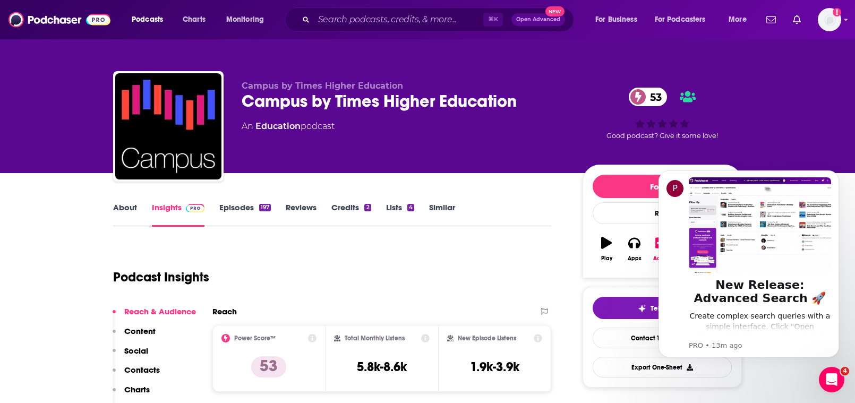
click at [233, 209] on link "Episodes 197" at bounding box center [245, 214] width 52 height 24
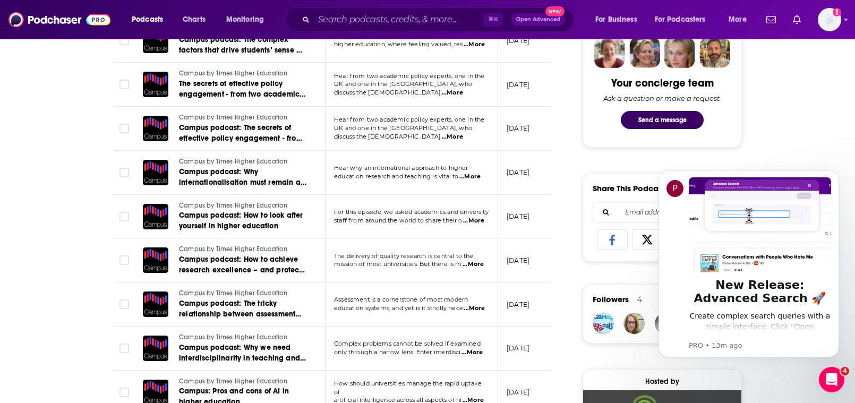
scroll to position [533, 0]
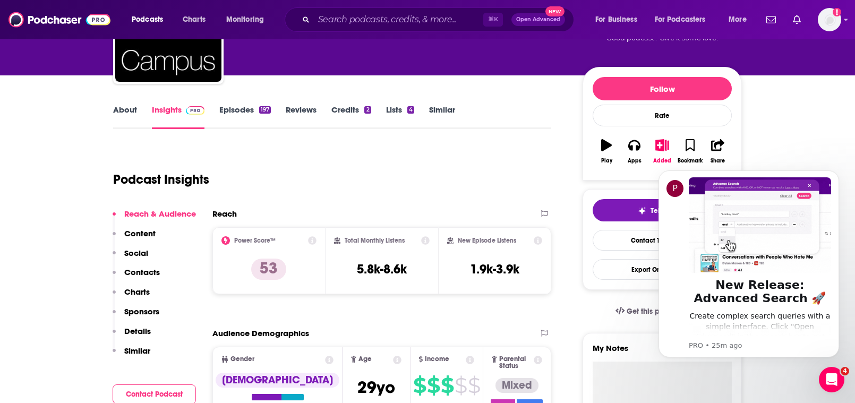
scroll to position [99, 0]
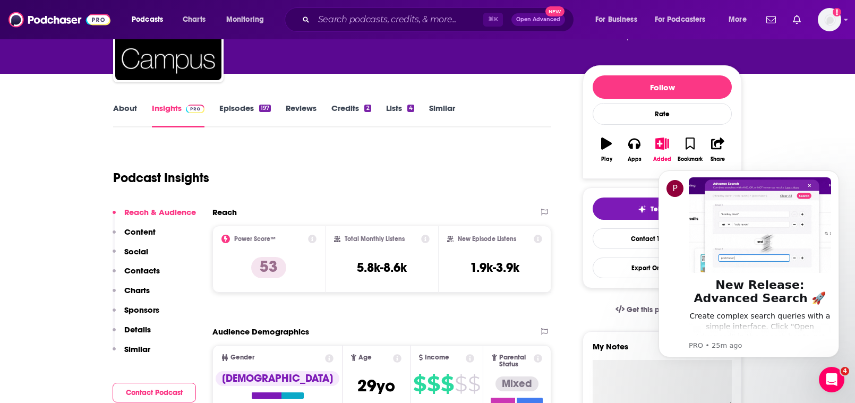
click at [476, 163] on div "Podcast Insights" at bounding box center [328, 171] width 430 height 54
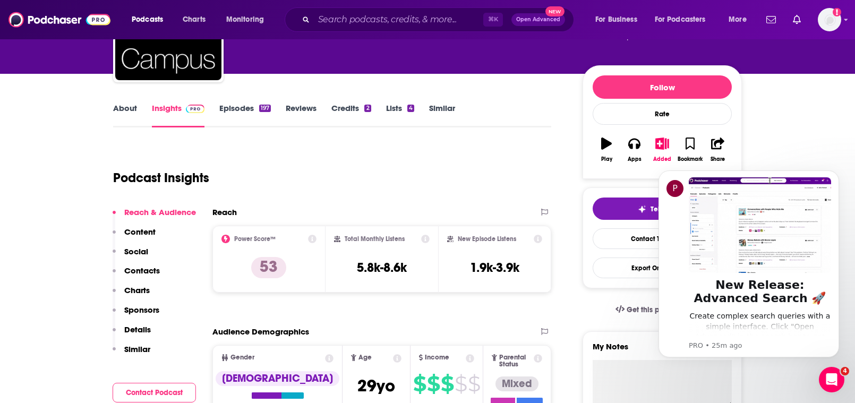
click at [150, 330] on p "Details" at bounding box center [137, 330] width 27 height 10
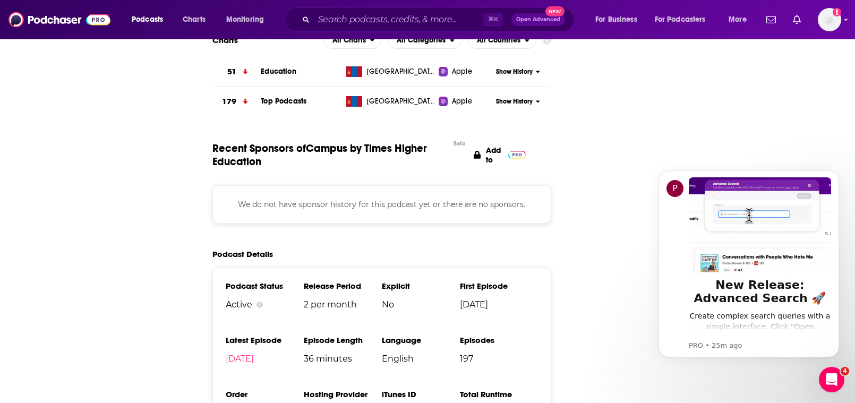
scroll to position [1235, 0]
